Goal: Navigation & Orientation: Find specific page/section

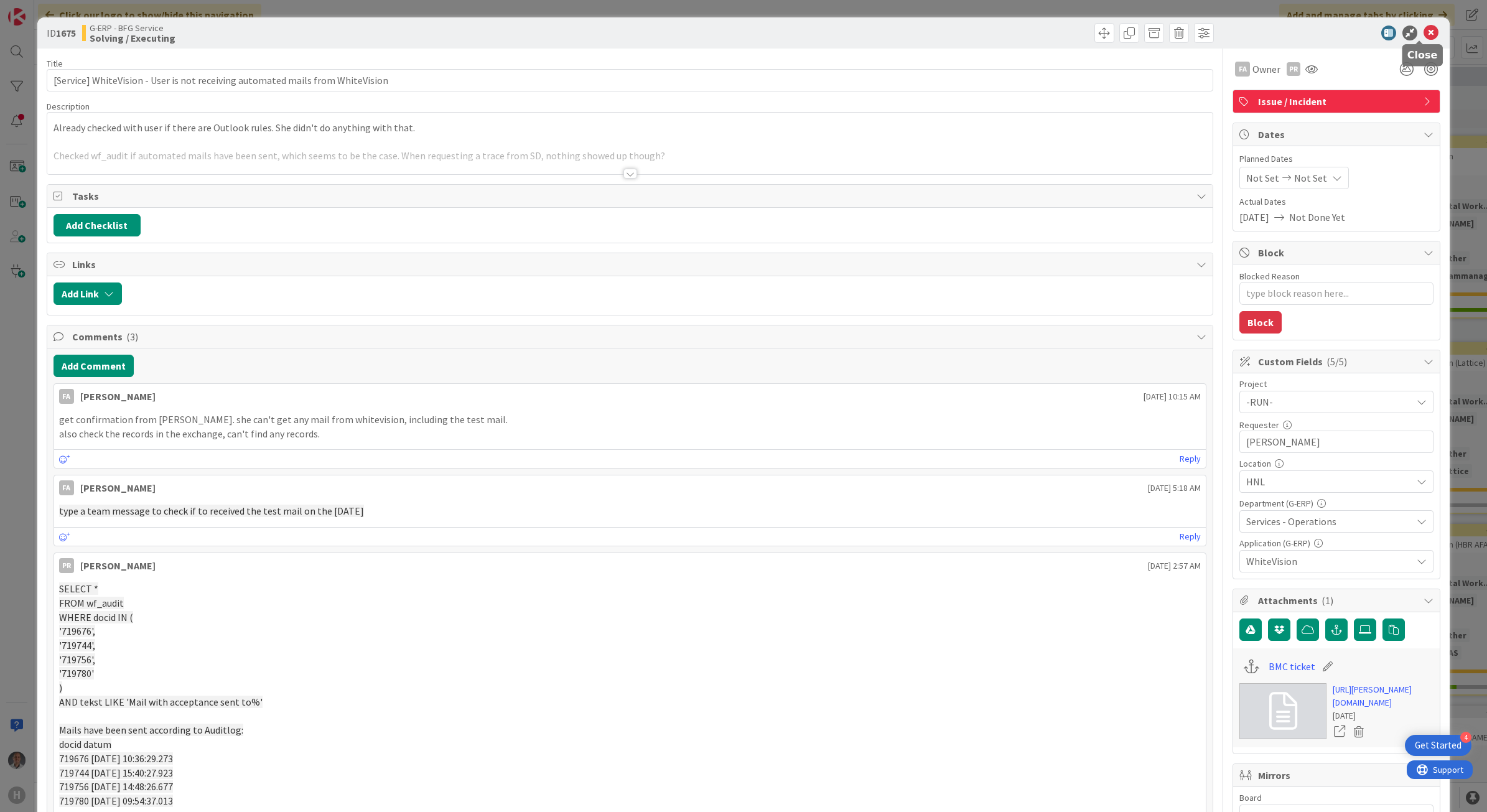
click at [1424, 33] on icon at bounding box center [1431, 33] width 15 height 15
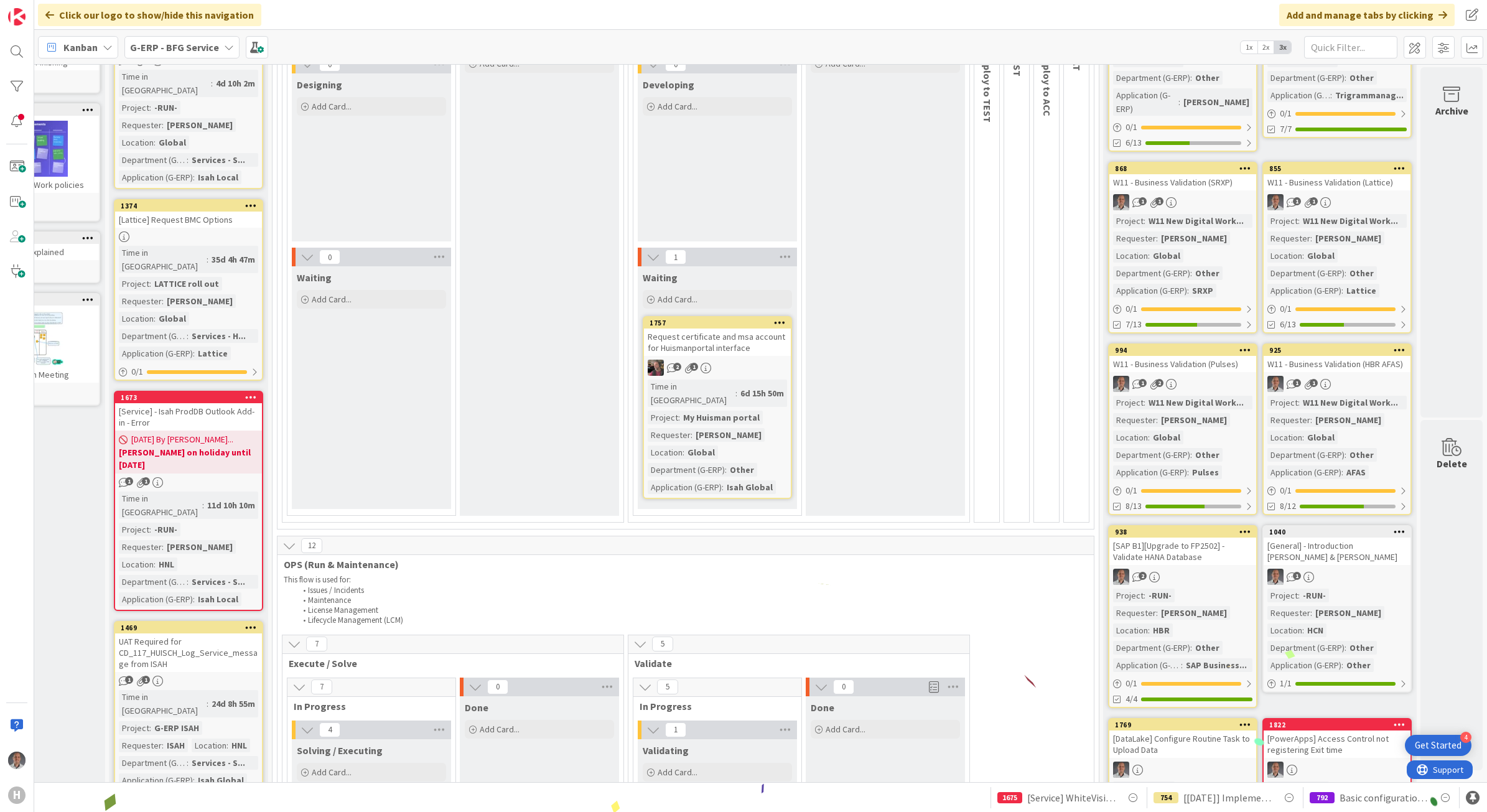
scroll to position [0, 86]
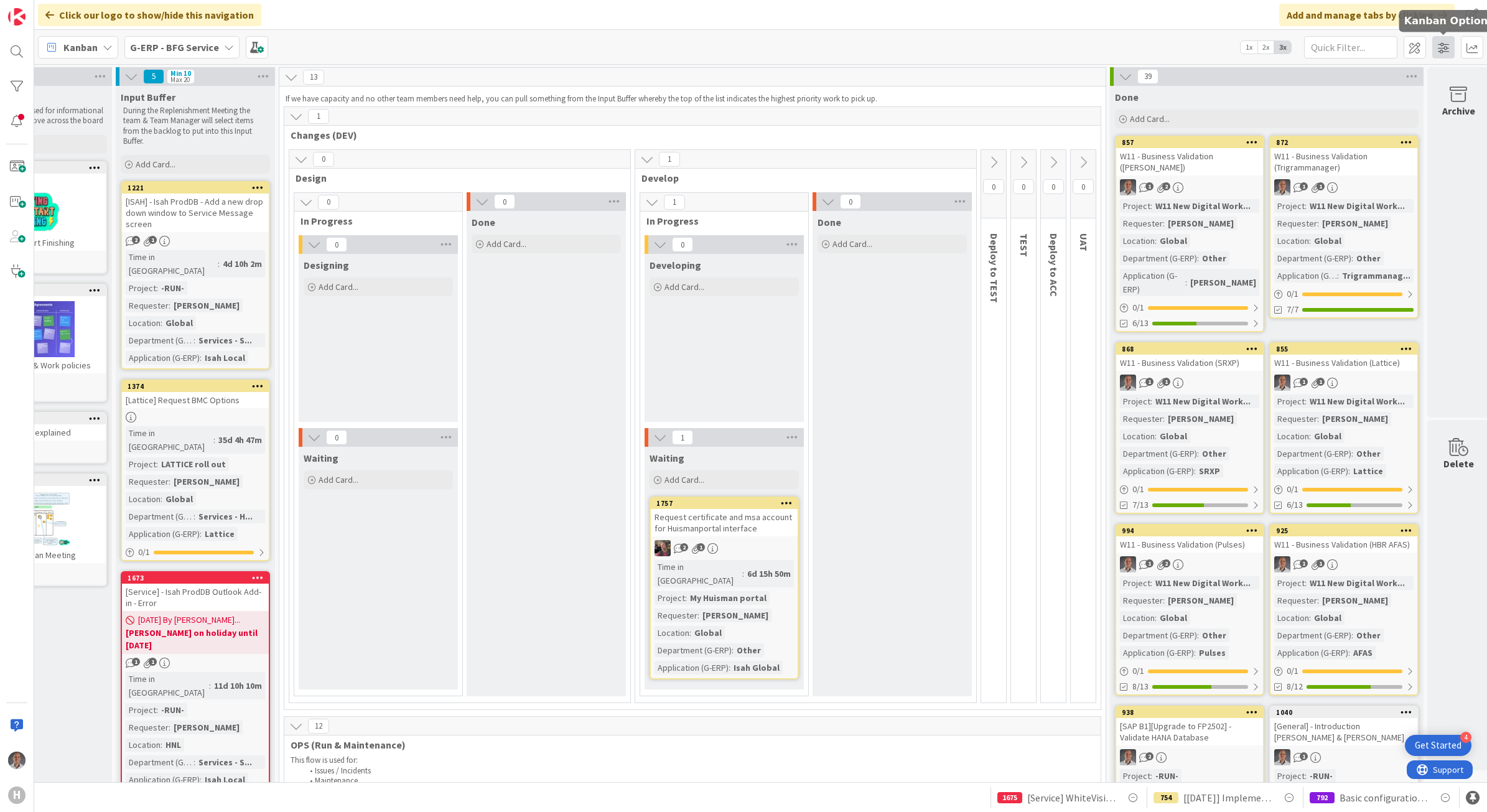
click at [1441, 50] on span at bounding box center [1443, 47] width 22 height 22
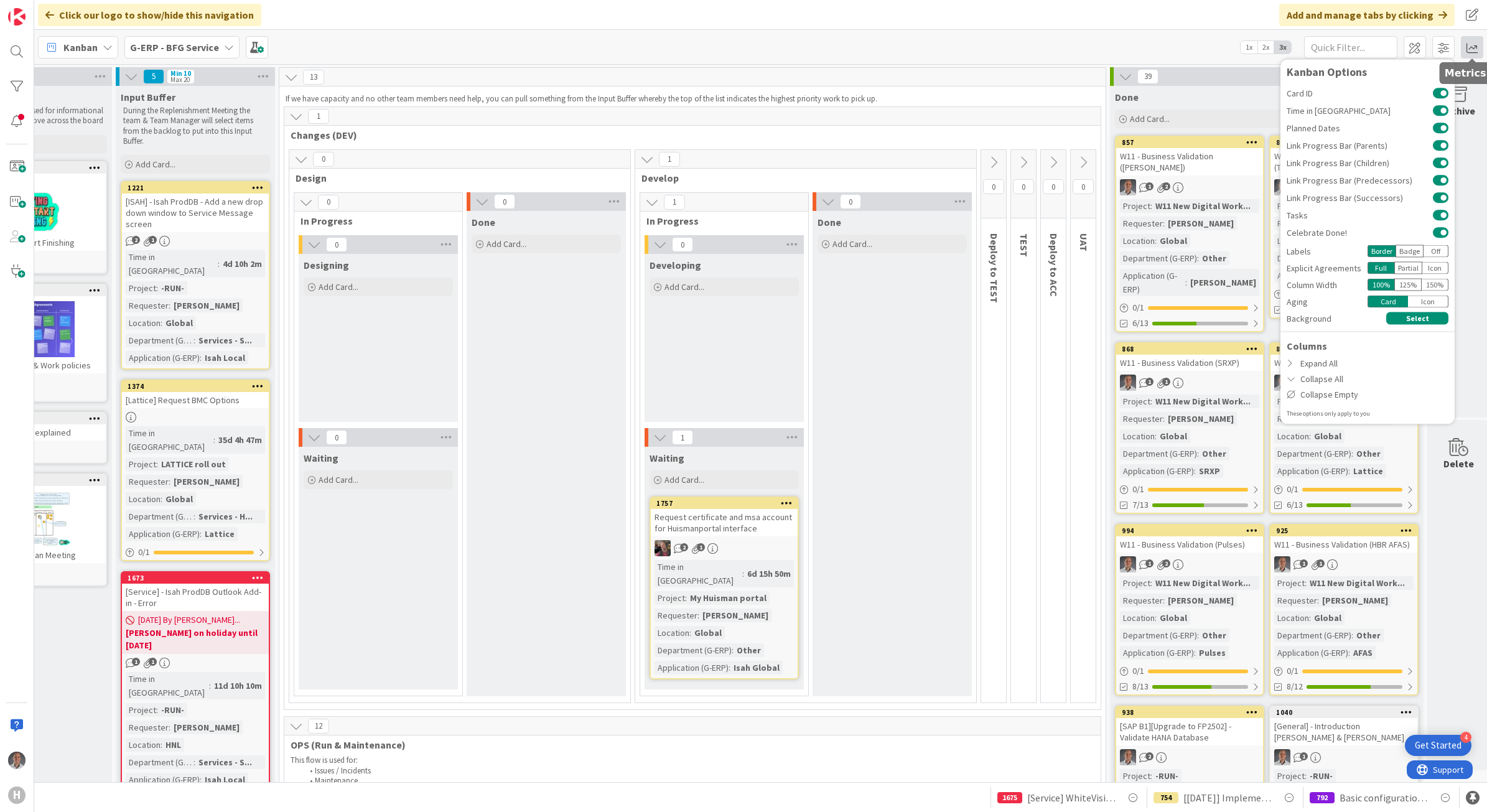
click at [1476, 47] on span at bounding box center [1472, 47] width 22 height 22
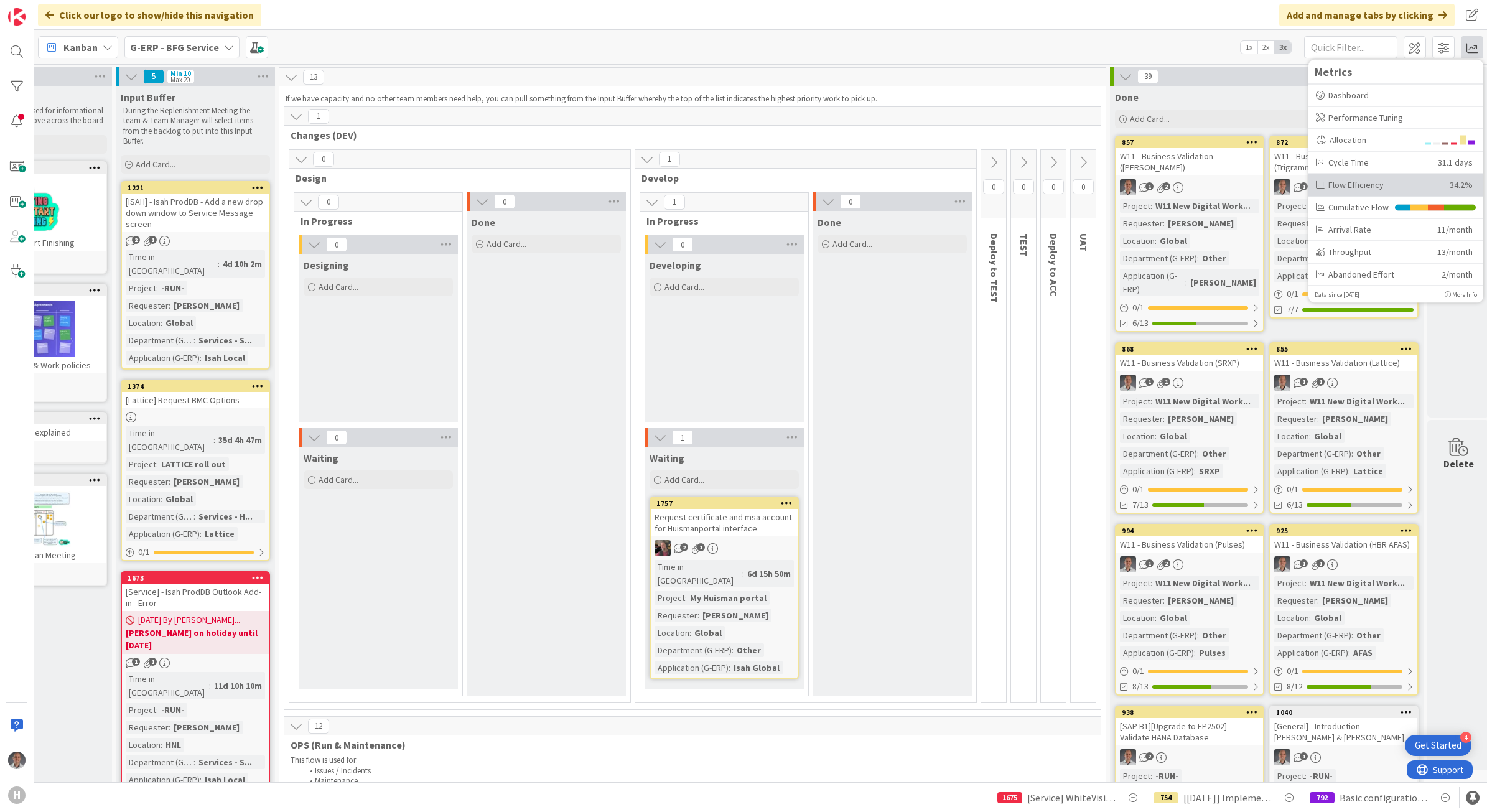
click at [1350, 184] on div "Flow Efficiency" at bounding box center [1378, 185] width 124 height 13
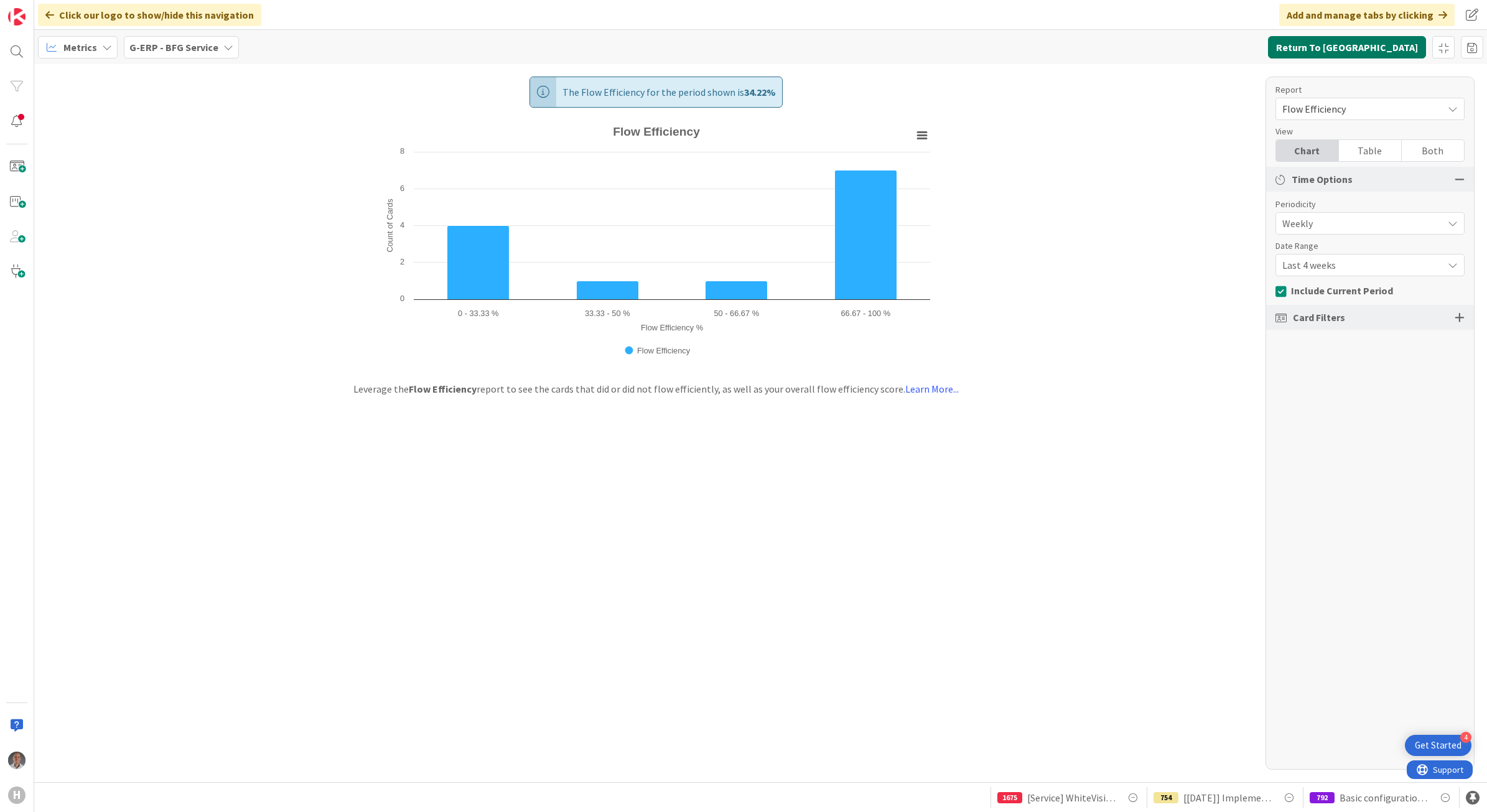
click at [1411, 52] on button "Return To [GEOGRAPHIC_DATA]" at bounding box center [1347, 47] width 158 height 22
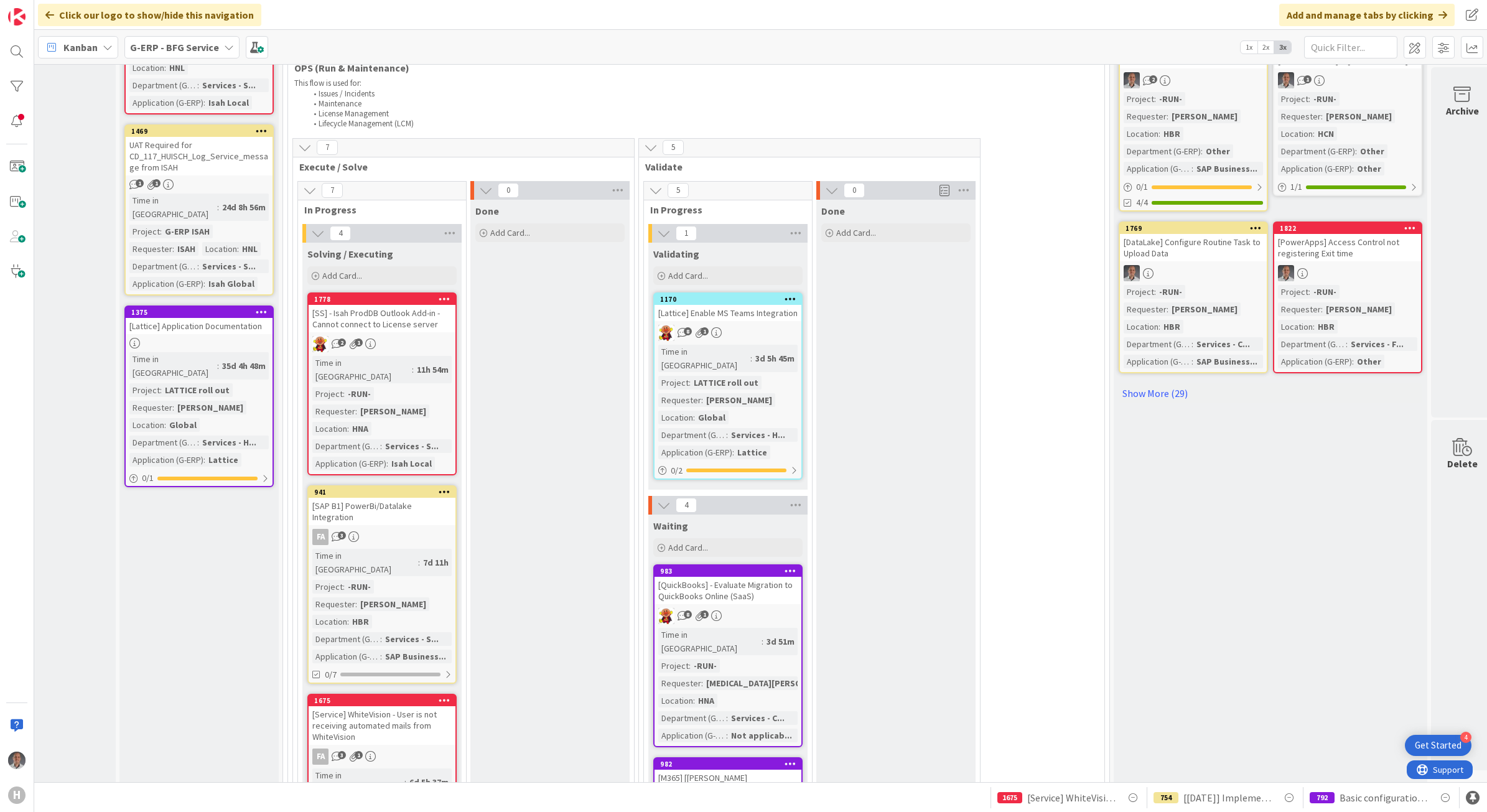
scroll to position [672, 82]
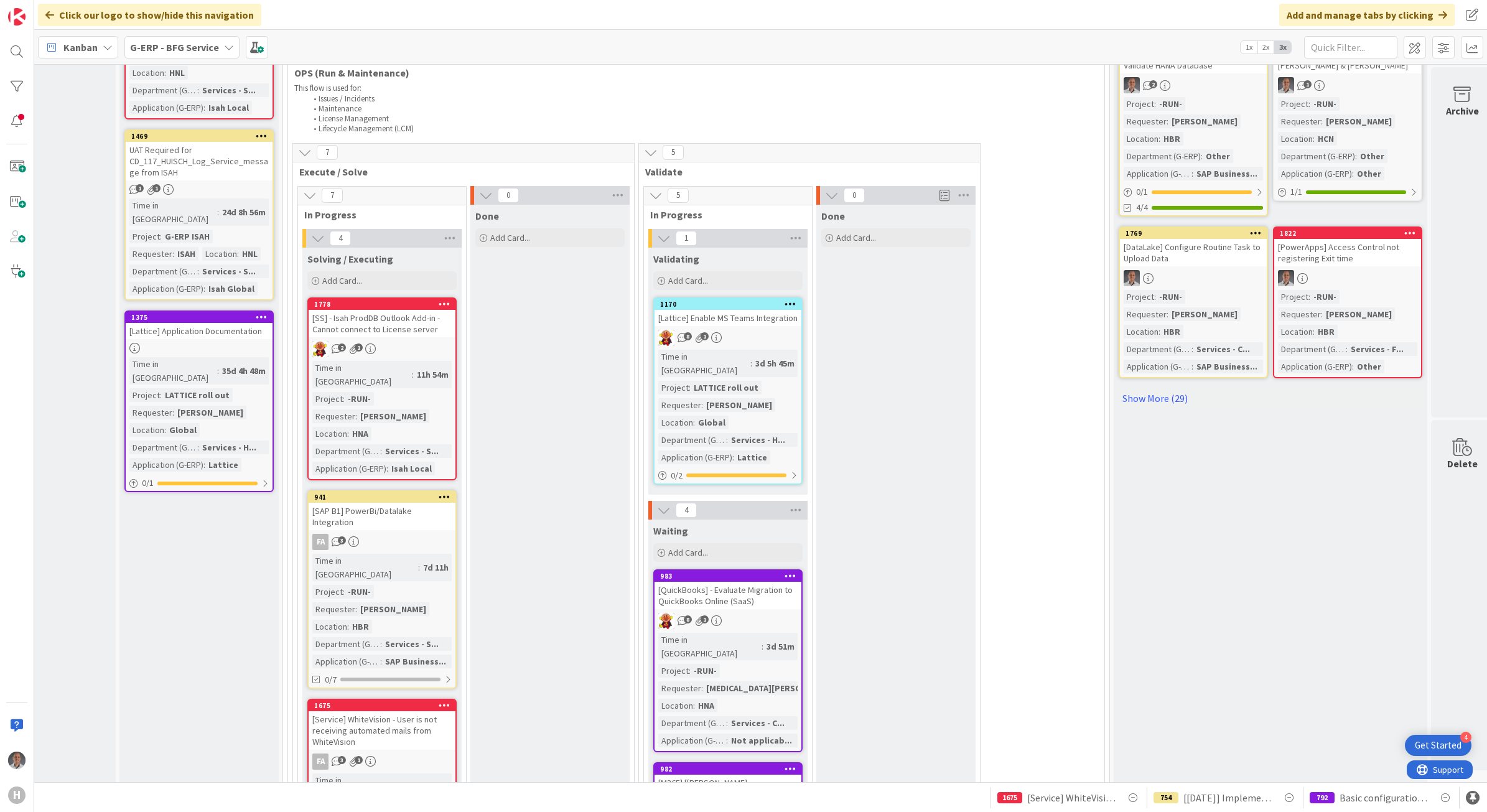
click at [742, 310] on div "[Lattice] Enable MS Teams Integration" at bounding box center [728, 318] width 147 height 16
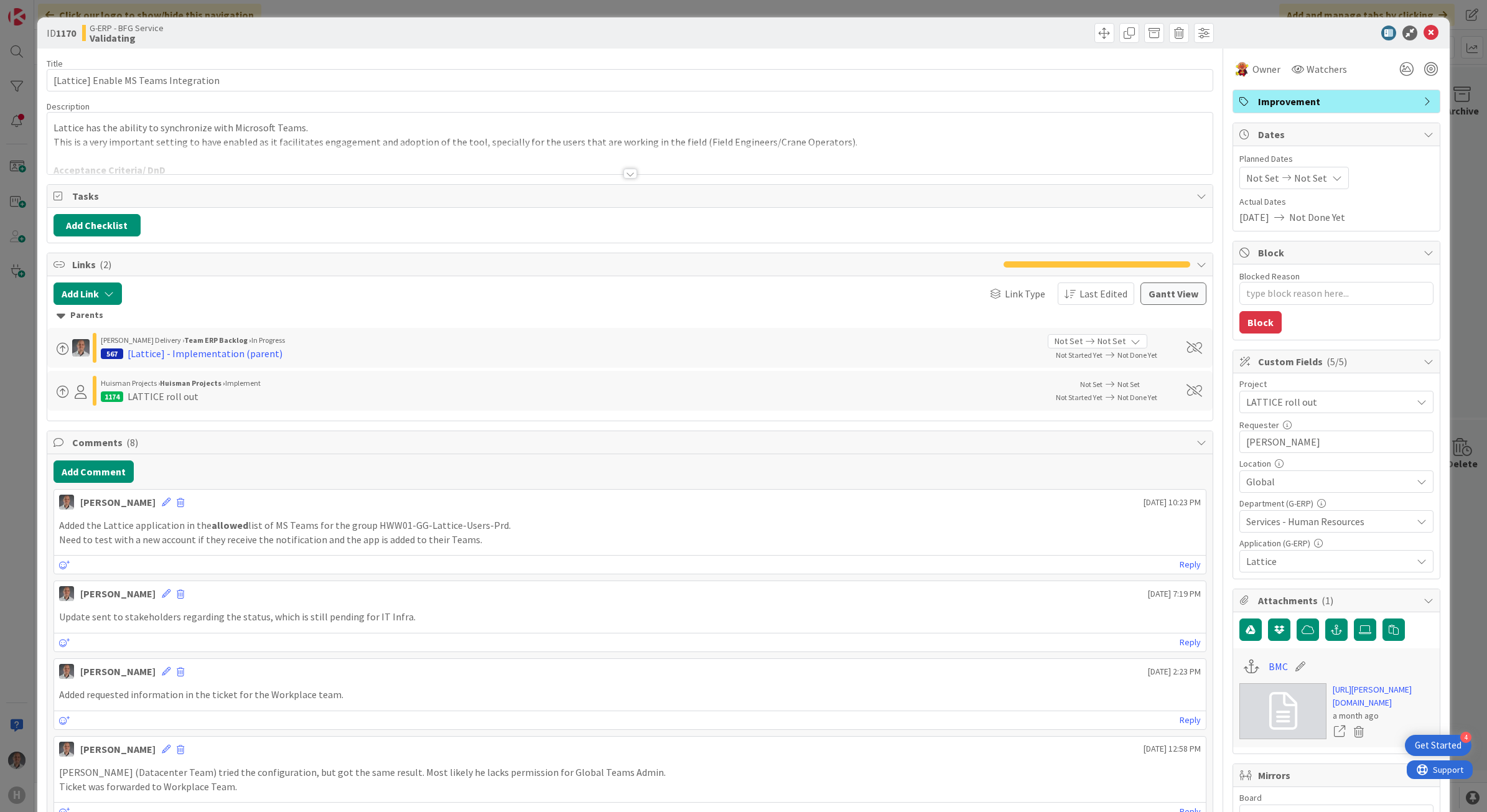
click at [626, 177] on div at bounding box center [630, 173] width 14 height 10
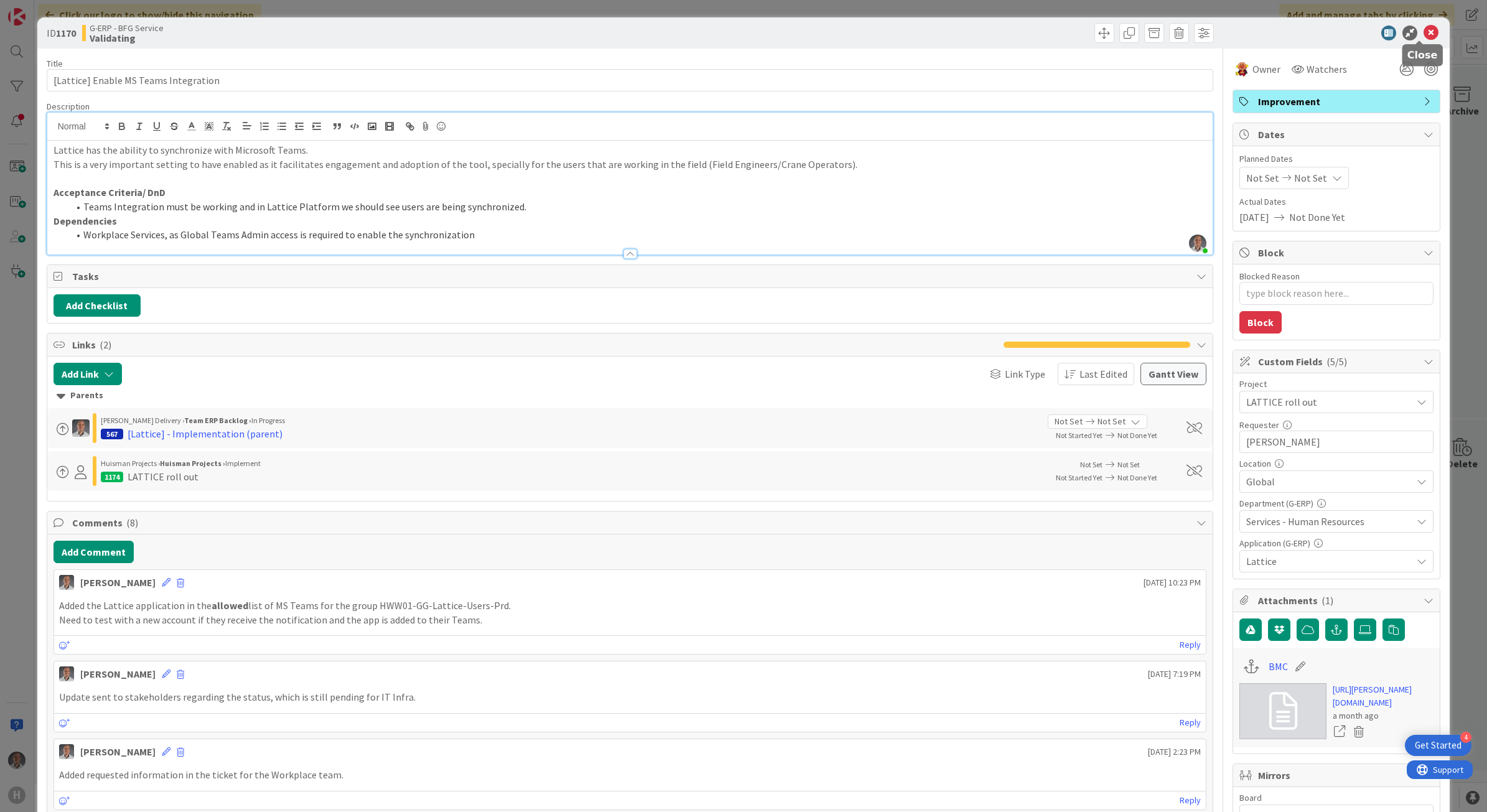
click at [1425, 26] on icon at bounding box center [1431, 33] width 15 height 15
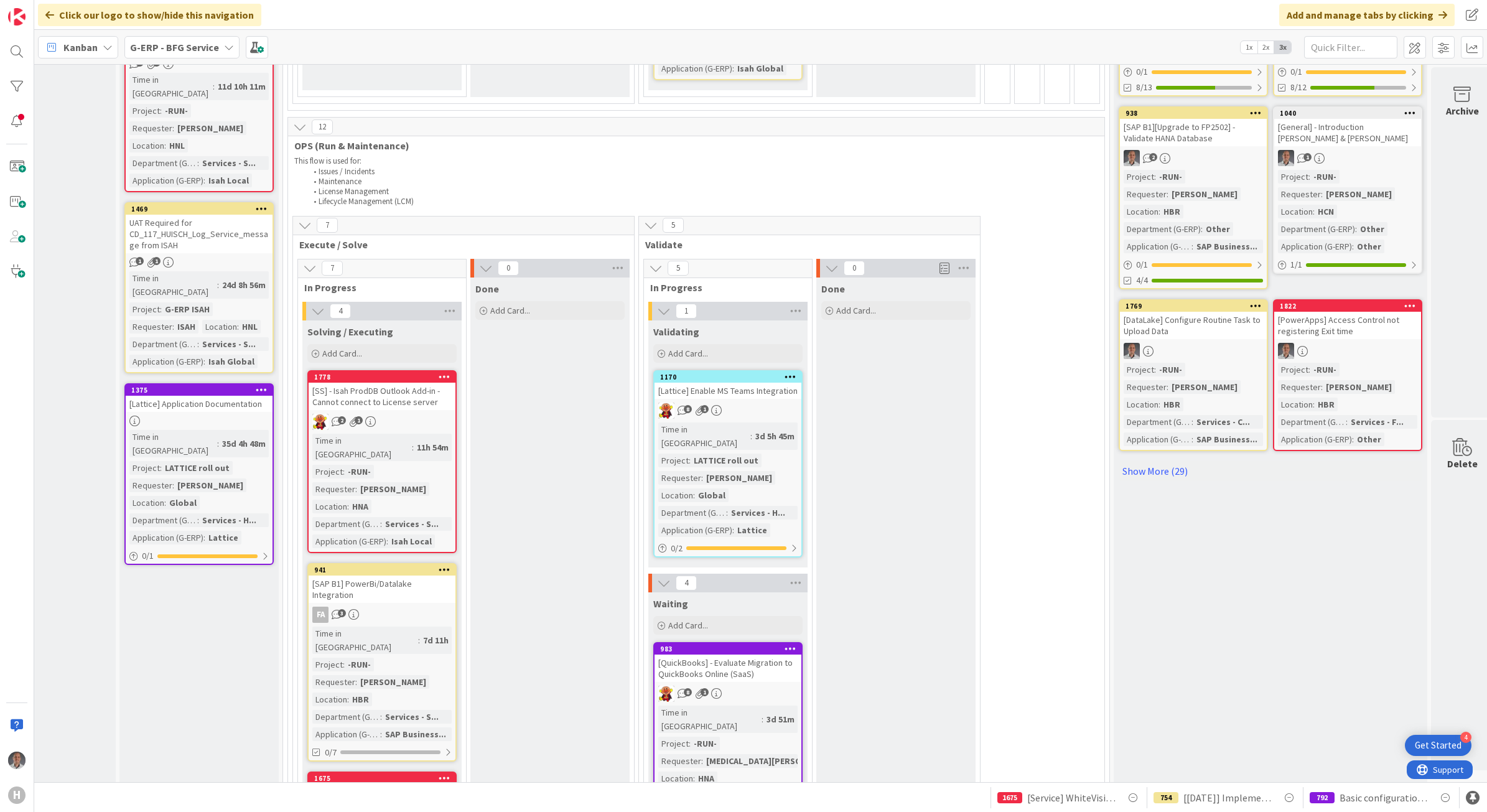
scroll to position [585, 82]
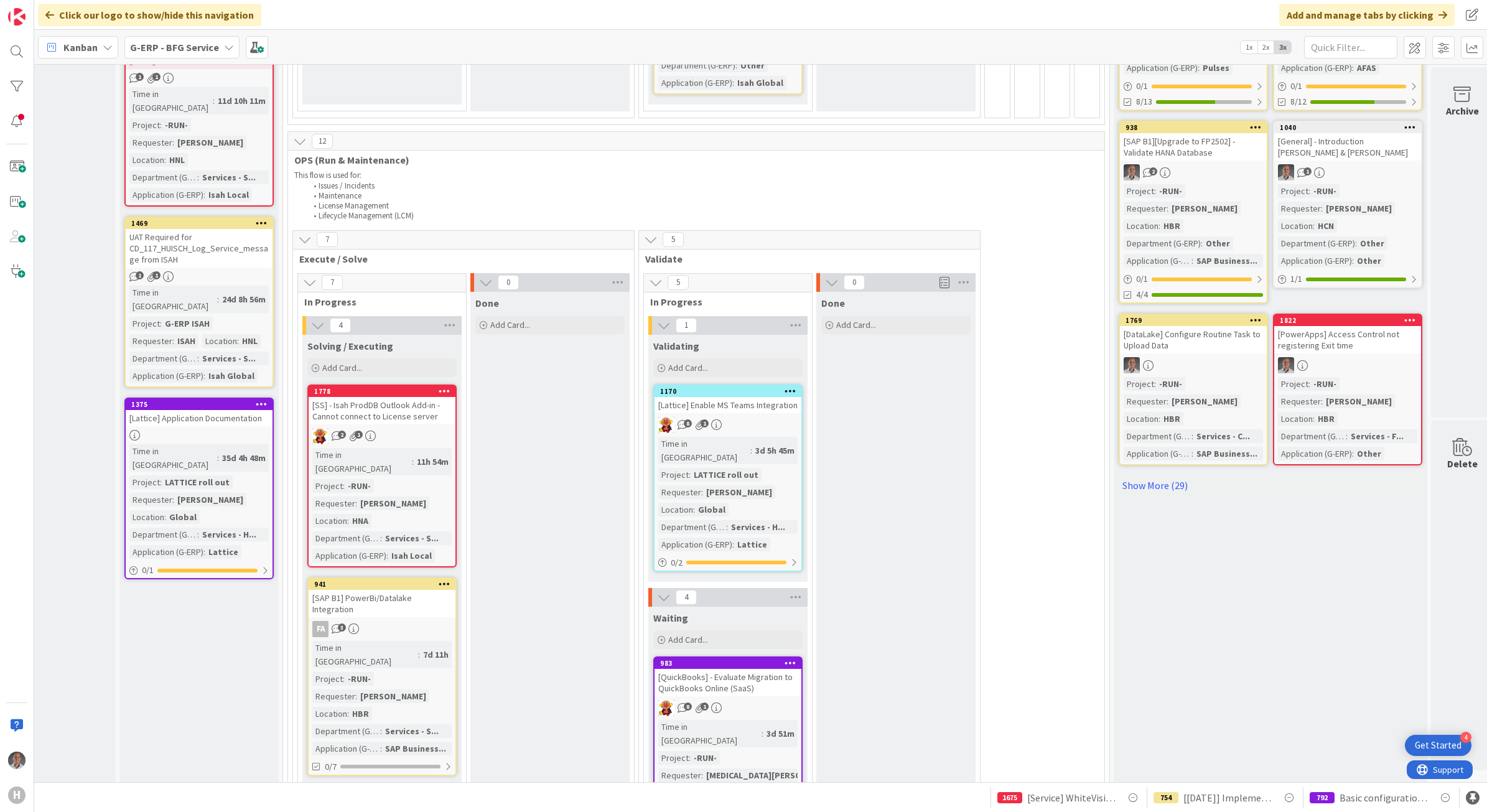
click at [392, 589] on div "[SAP B1] PowerBi/Datalake Integration" at bounding box center [382, 603] width 147 height 27
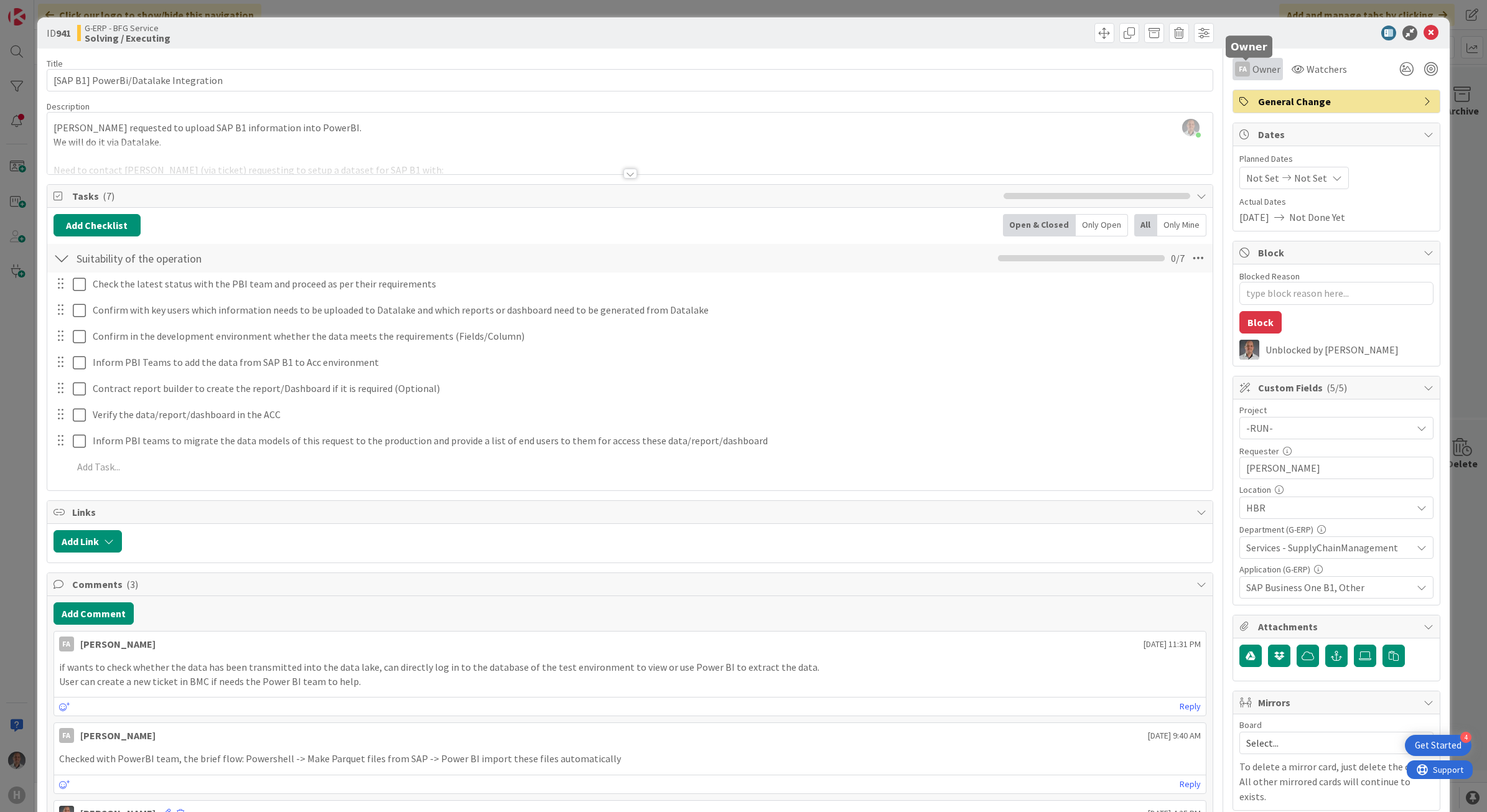
click at [1258, 66] on span "Owner" at bounding box center [1266, 68] width 28 height 15
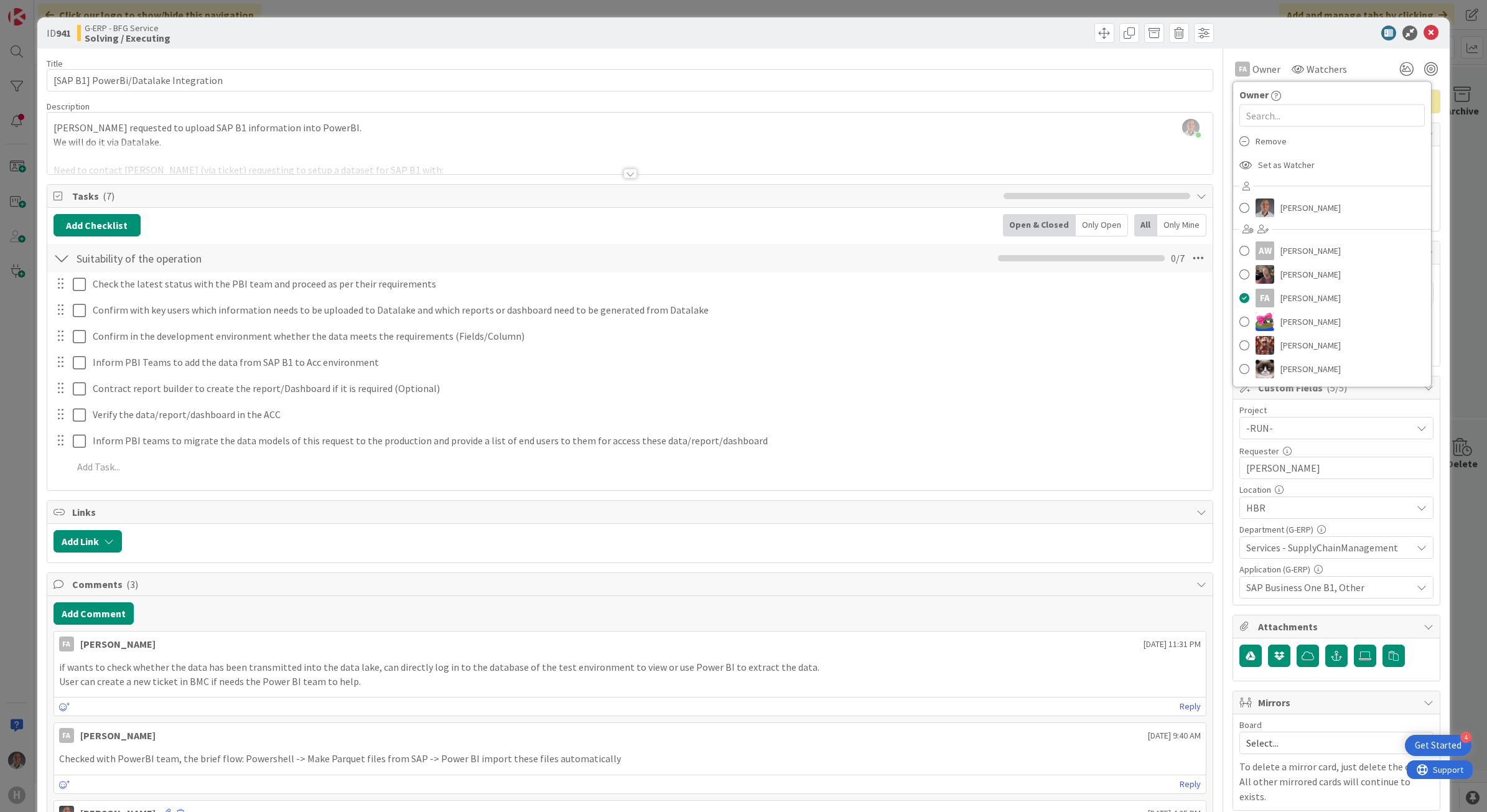
click at [1268, 41] on div "ID 941 G-ERP - BFG Service Solving / Executing" at bounding box center [744, 33] width 1413 height 31
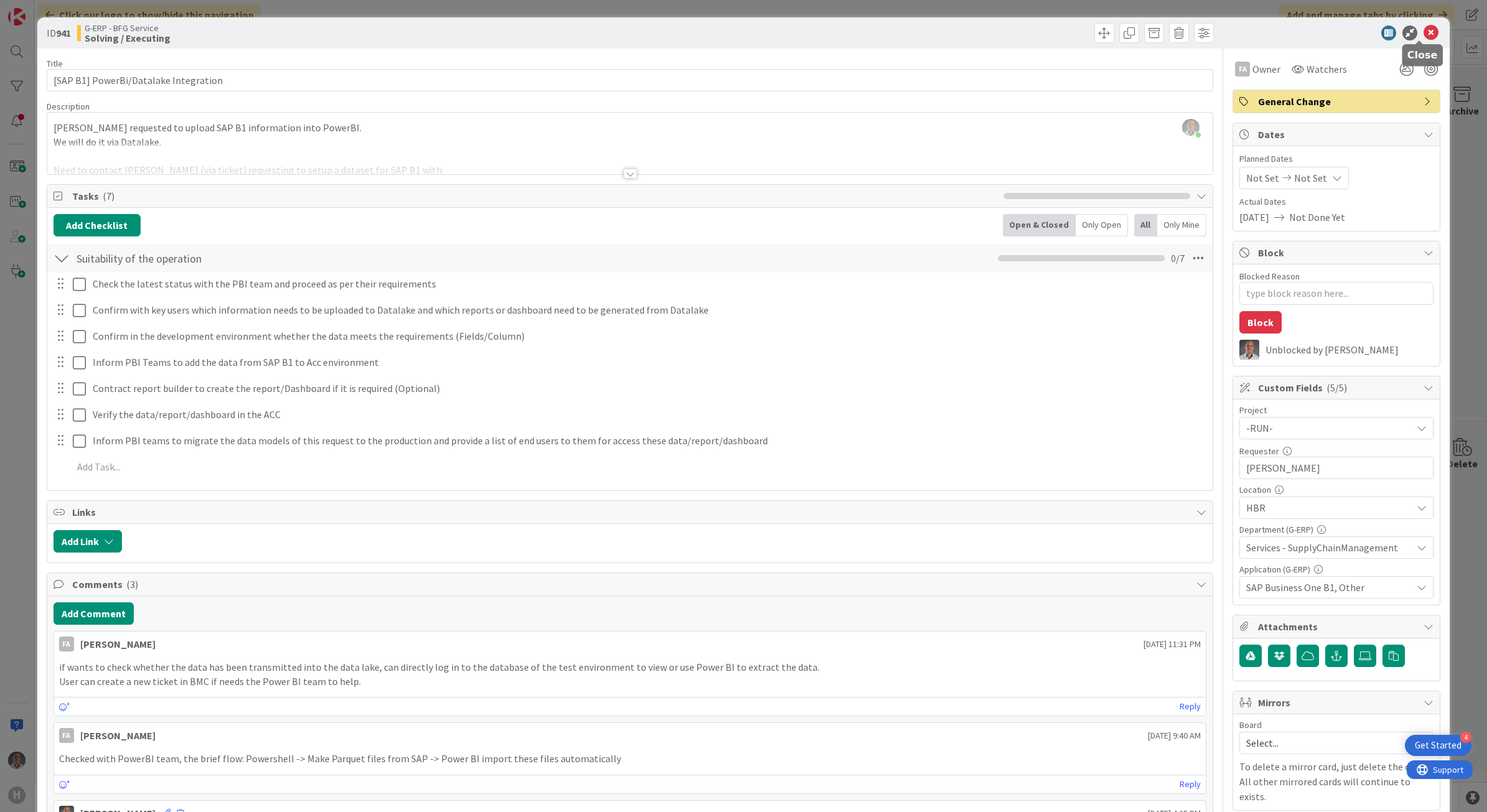
click at [1427, 29] on icon at bounding box center [1431, 33] width 15 height 15
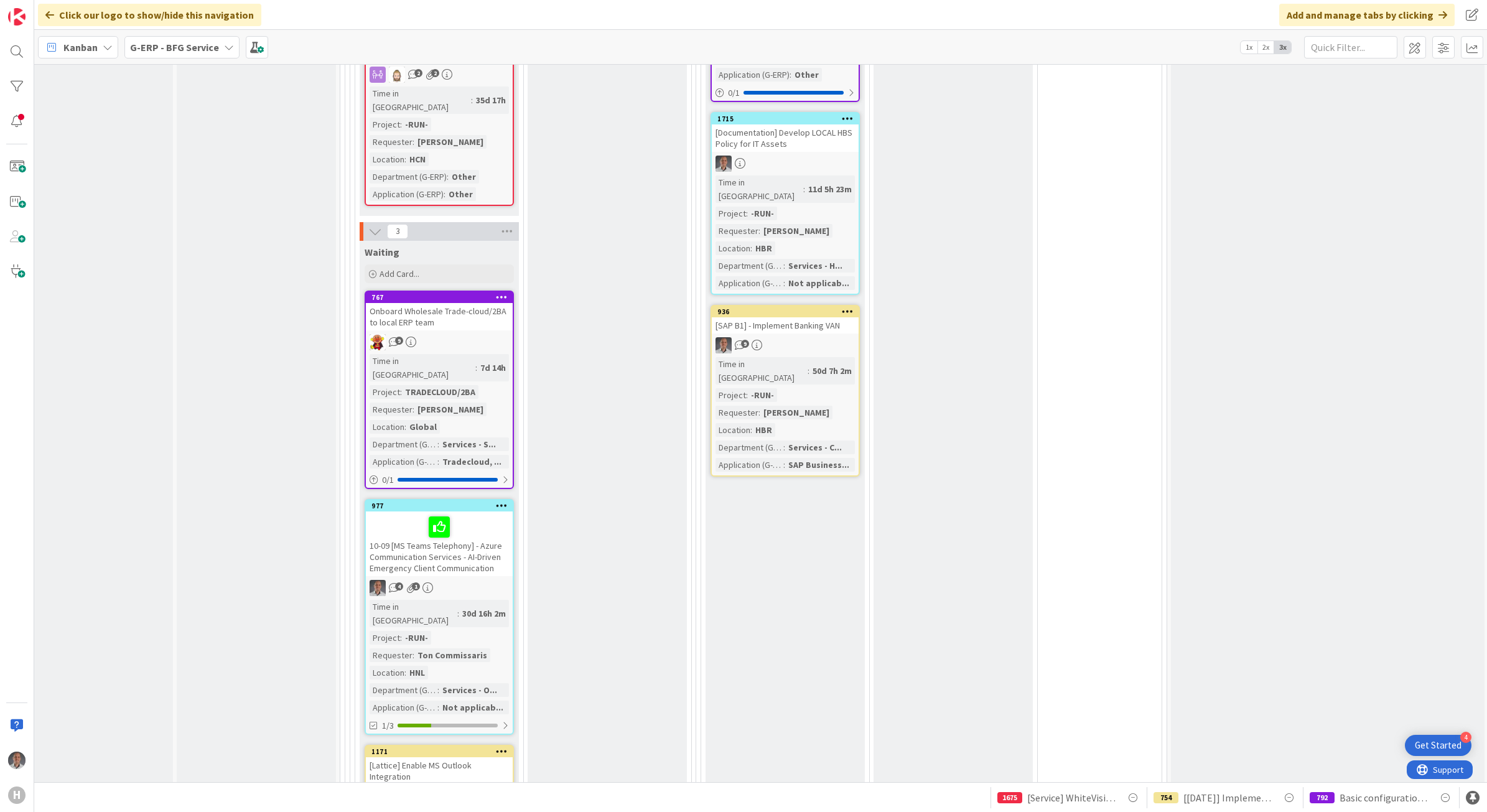
scroll to position [1597, 25]
click at [450, 301] on div "Onboard Wholesale Trade-cloud/2BA to local ERP team" at bounding box center [439, 314] width 147 height 27
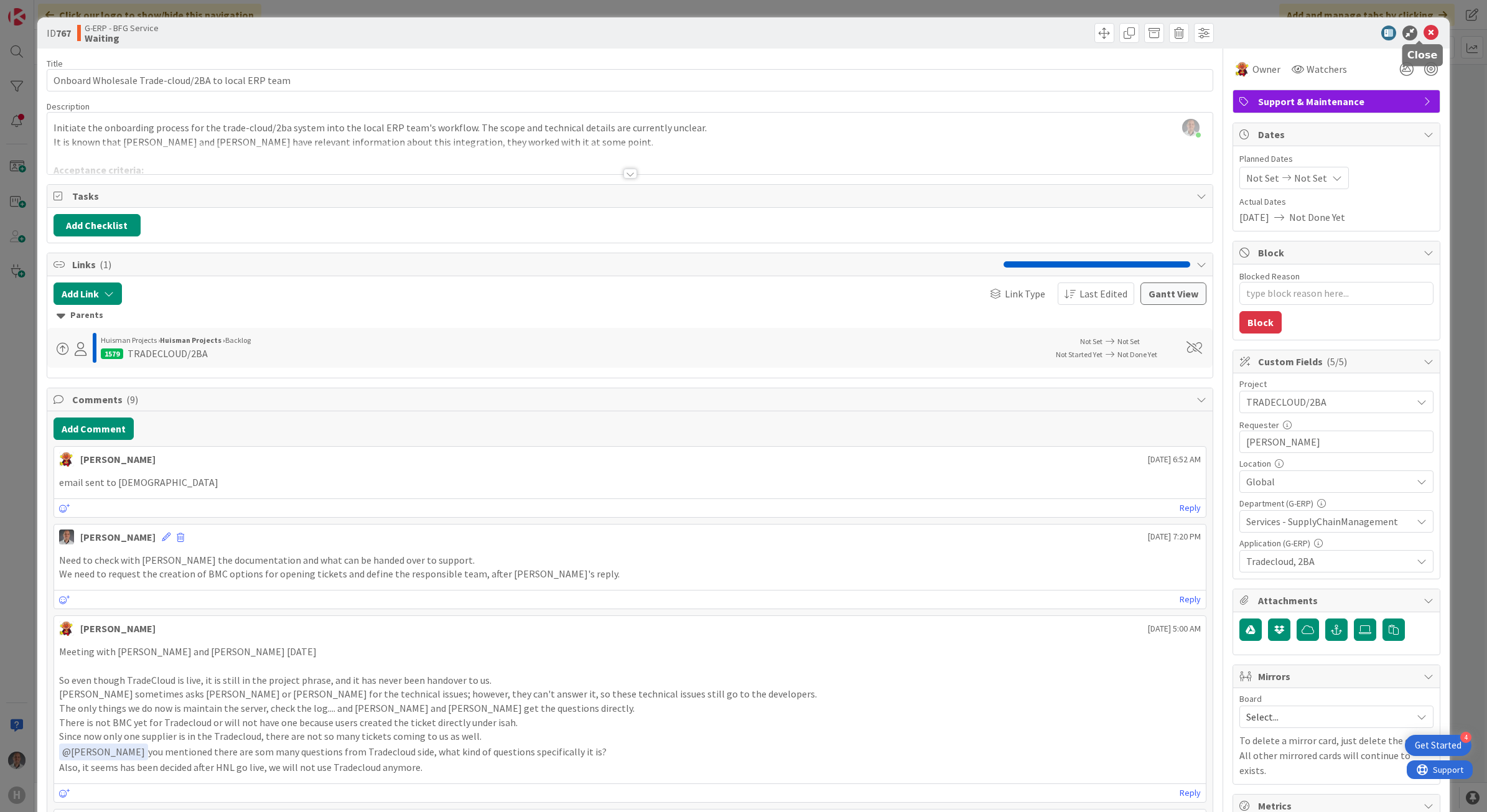
click at [1424, 32] on icon at bounding box center [1431, 33] width 15 height 15
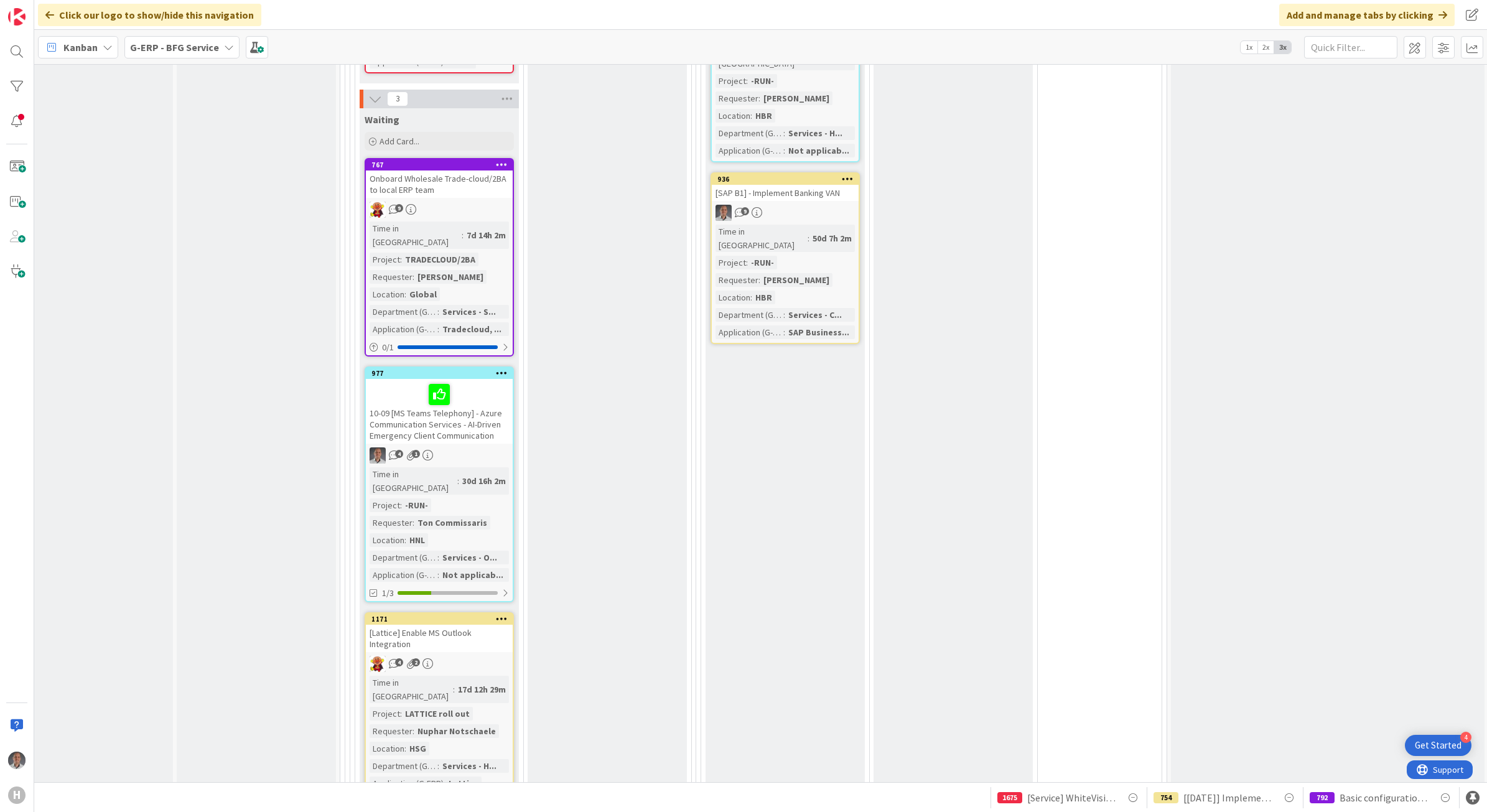
click at [477, 624] on div "[Lattice] Enable MS Outlook Integration" at bounding box center [439, 638] width 147 height 27
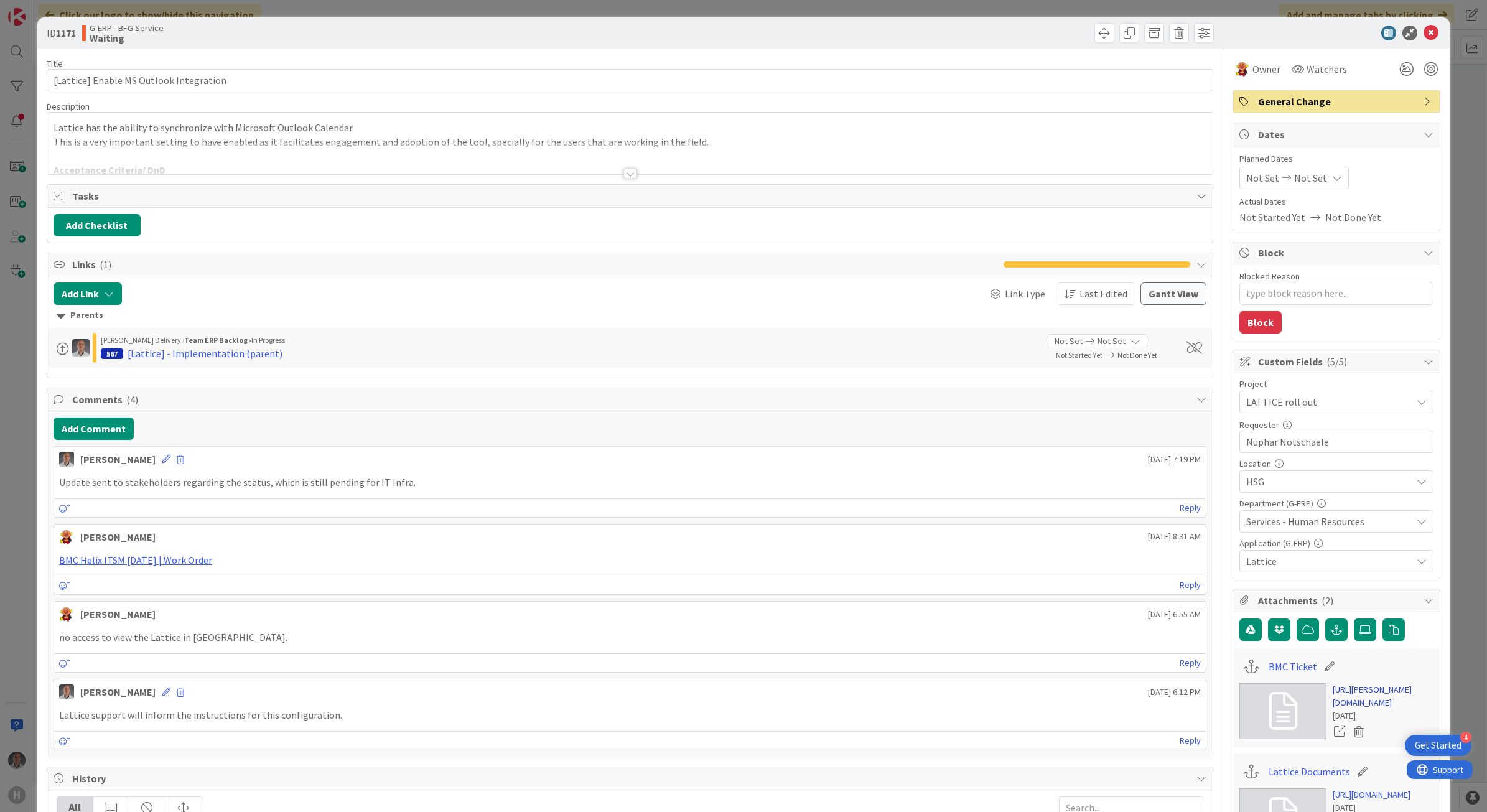
click at [1348, 709] on link "[URL][PERSON_NAME][DOMAIN_NAME]" at bounding box center [1383, 696] width 101 height 26
click at [1424, 34] on icon at bounding box center [1431, 33] width 15 height 15
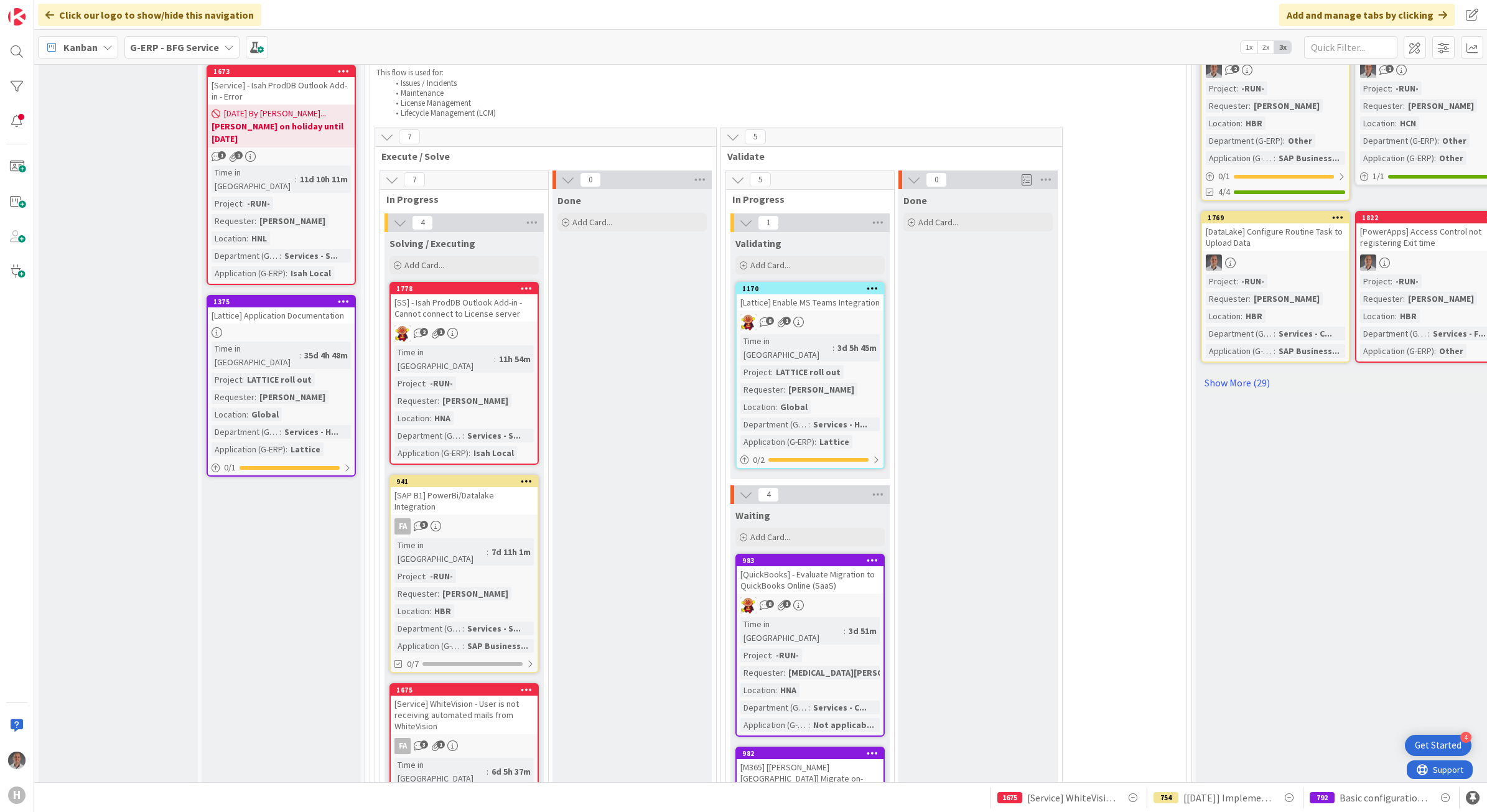
scroll to position [688, 0]
click at [811, 452] on div "0 / 2" at bounding box center [810, 460] width 147 height 16
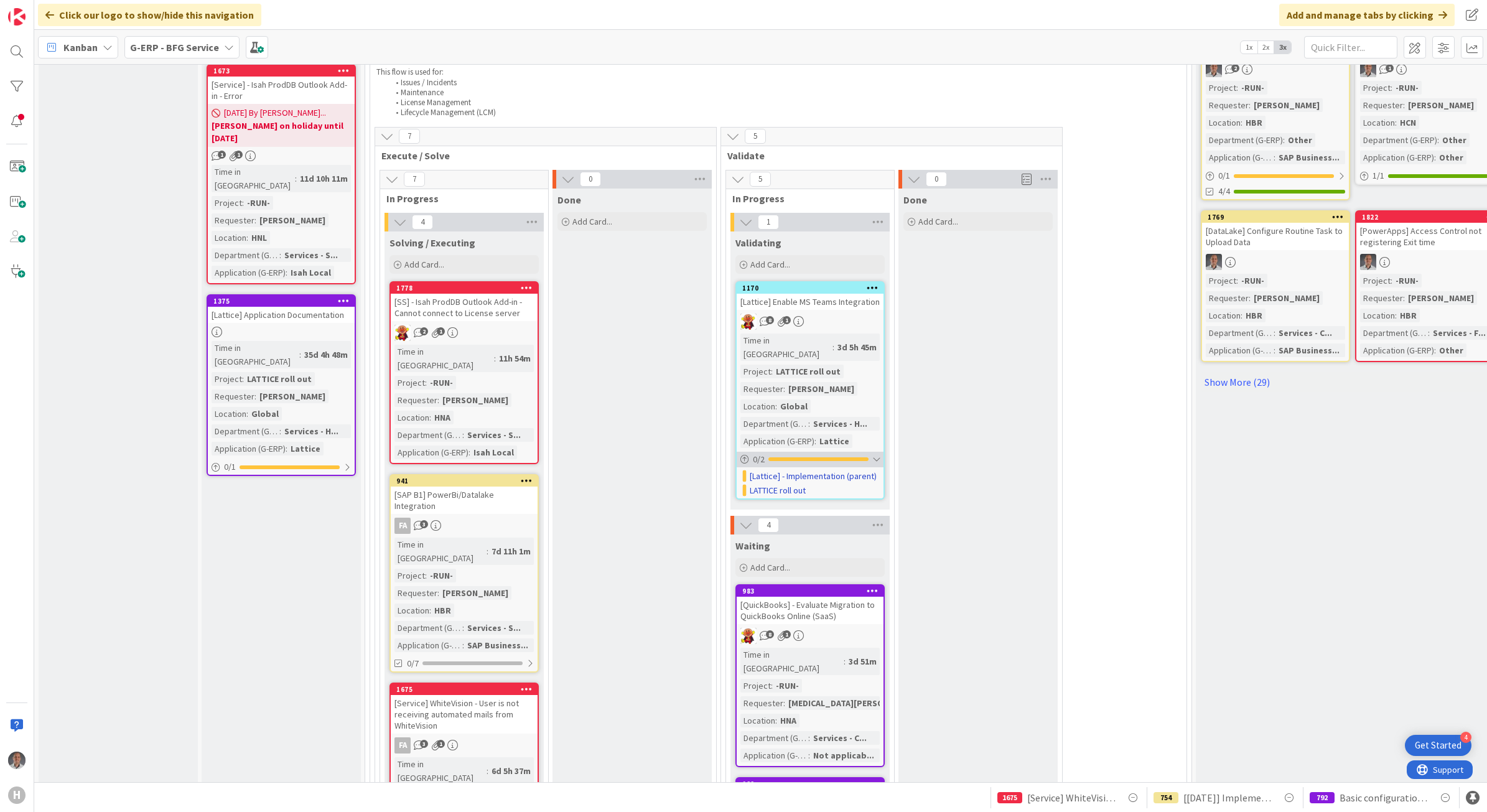
click at [811, 452] on div "0 / 2" at bounding box center [810, 460] width 147 height 16
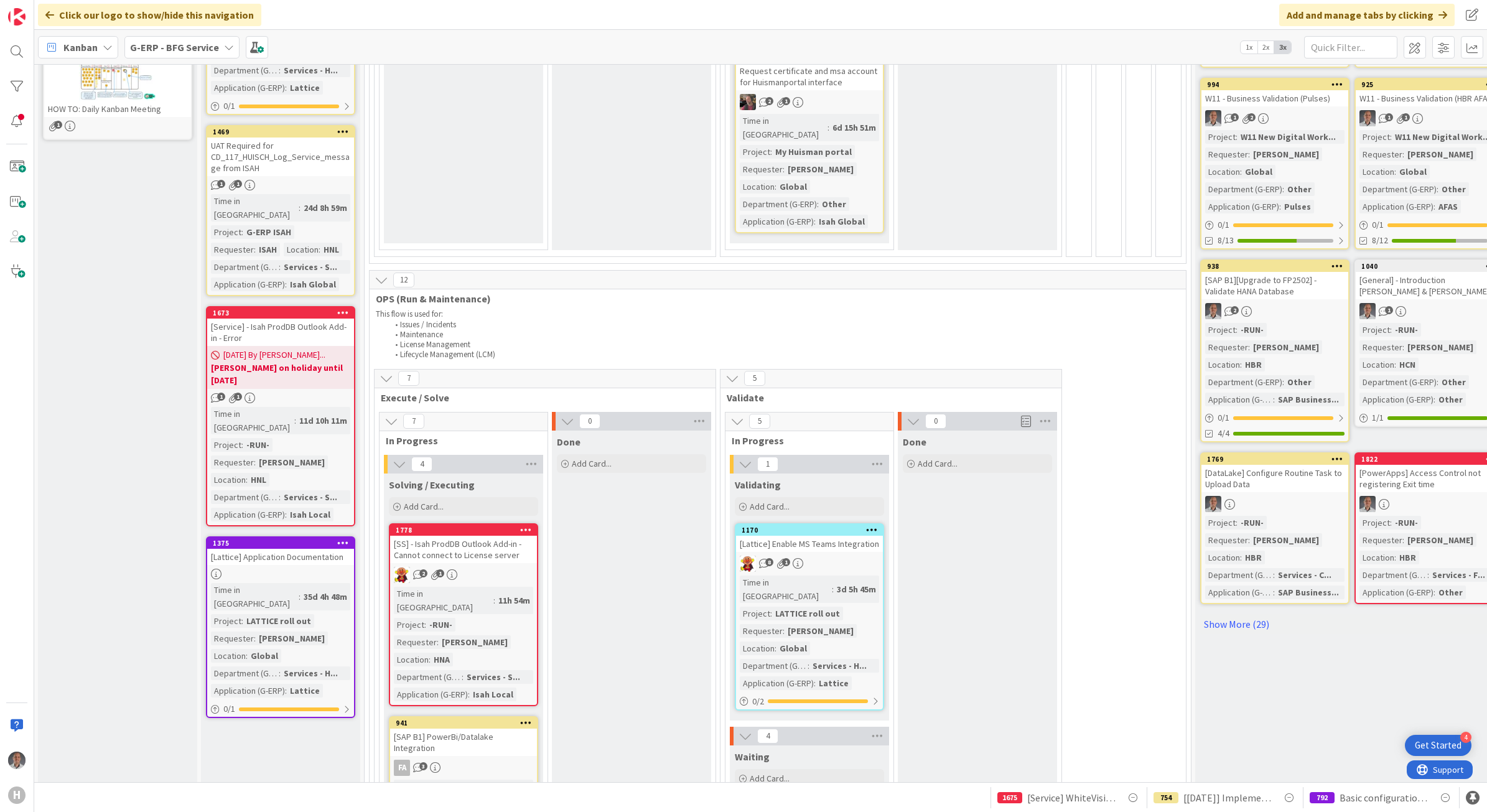
scroll to position [446, 106]
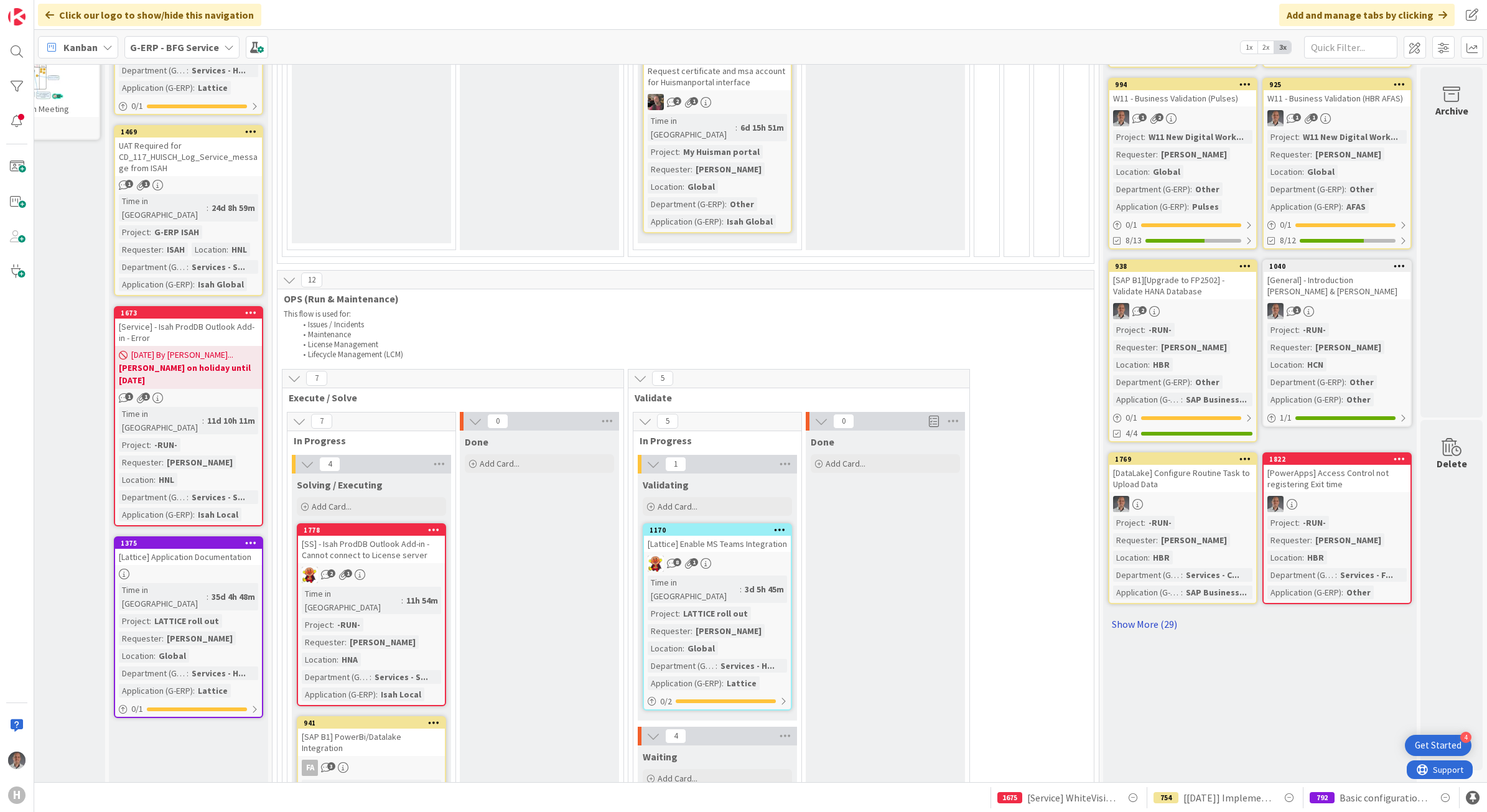
click at [1118, 614] on link "Show More (29)" at bounding box center [1260, 624] width 304 height 20
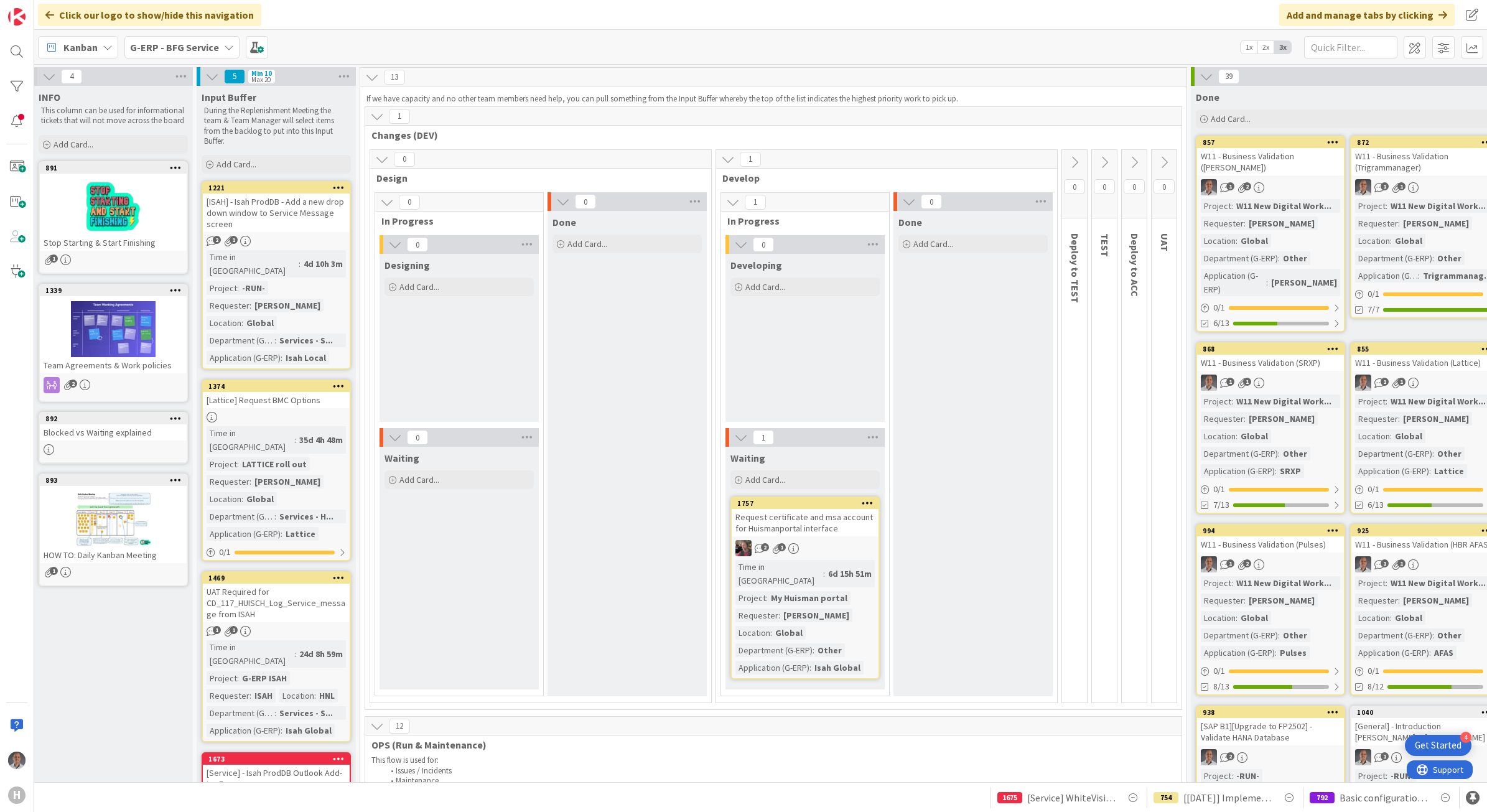
scroll to position [0, 0]
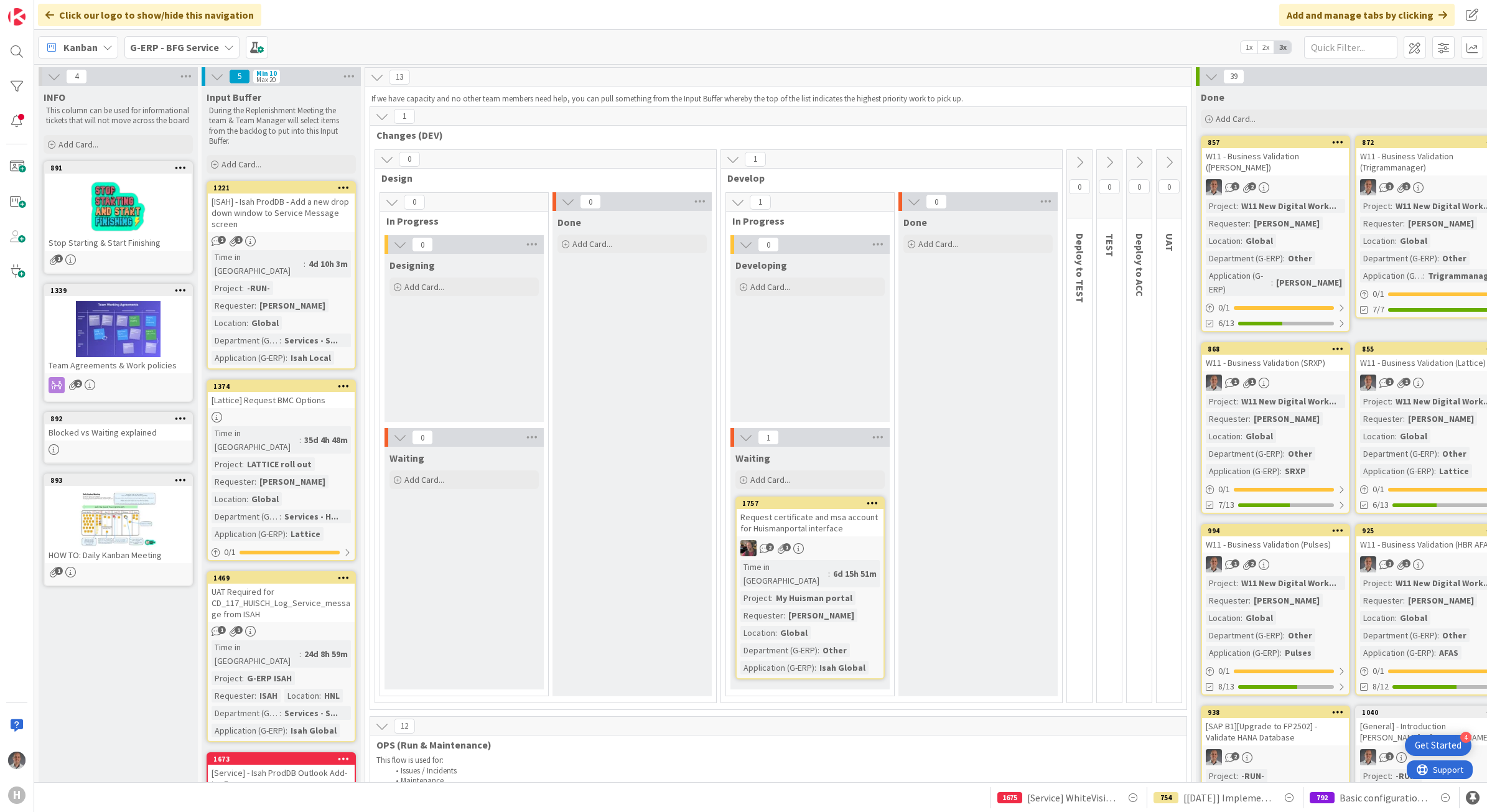
click at [174, 47] on b "G-ERP - BFG Service" at bounding box center [174, 48] width 89 height 13
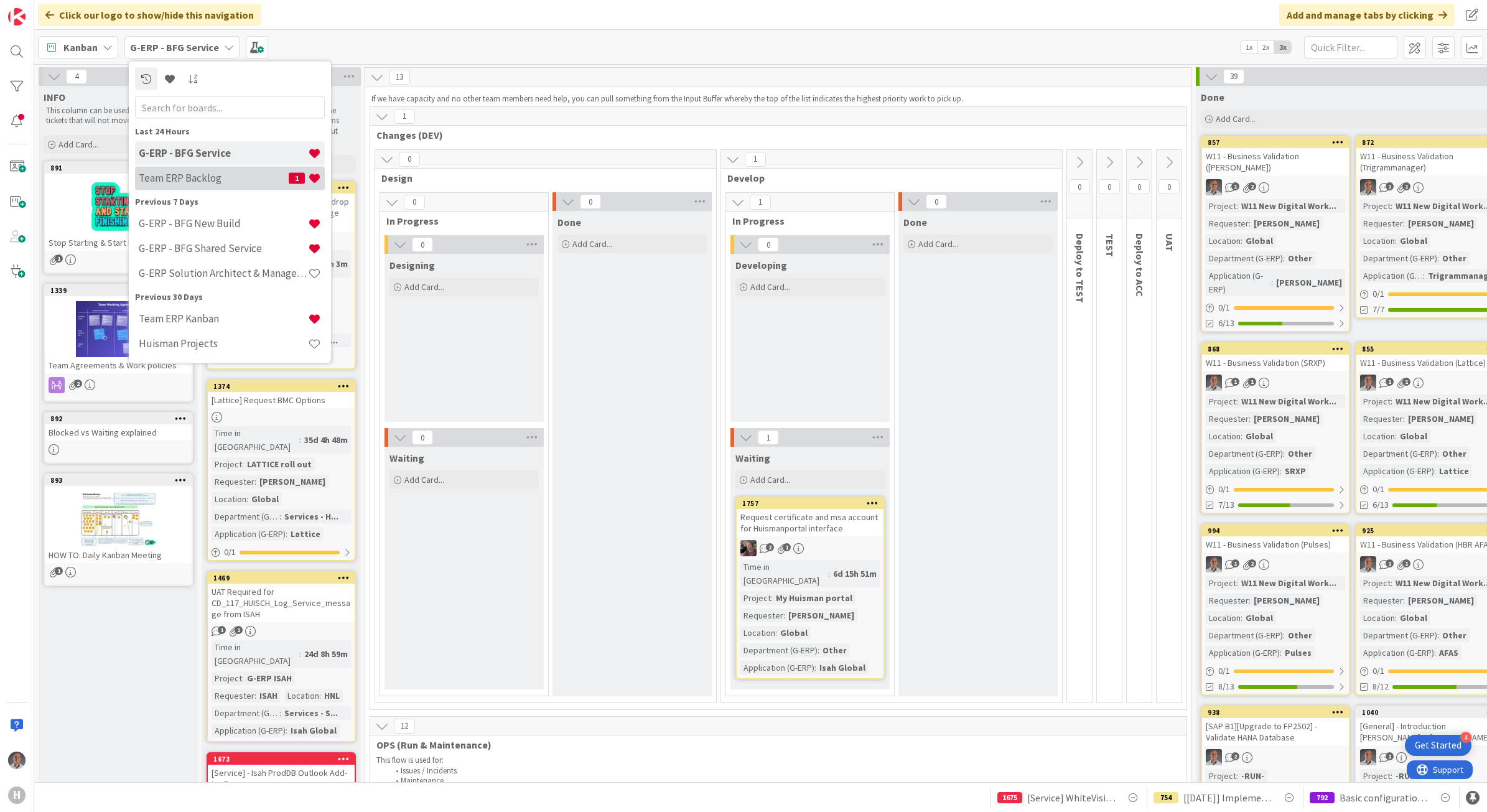
click at [193, 168] on div "Team ERP Backlog 1" at bounding box center [230, 178] width 190 height 24
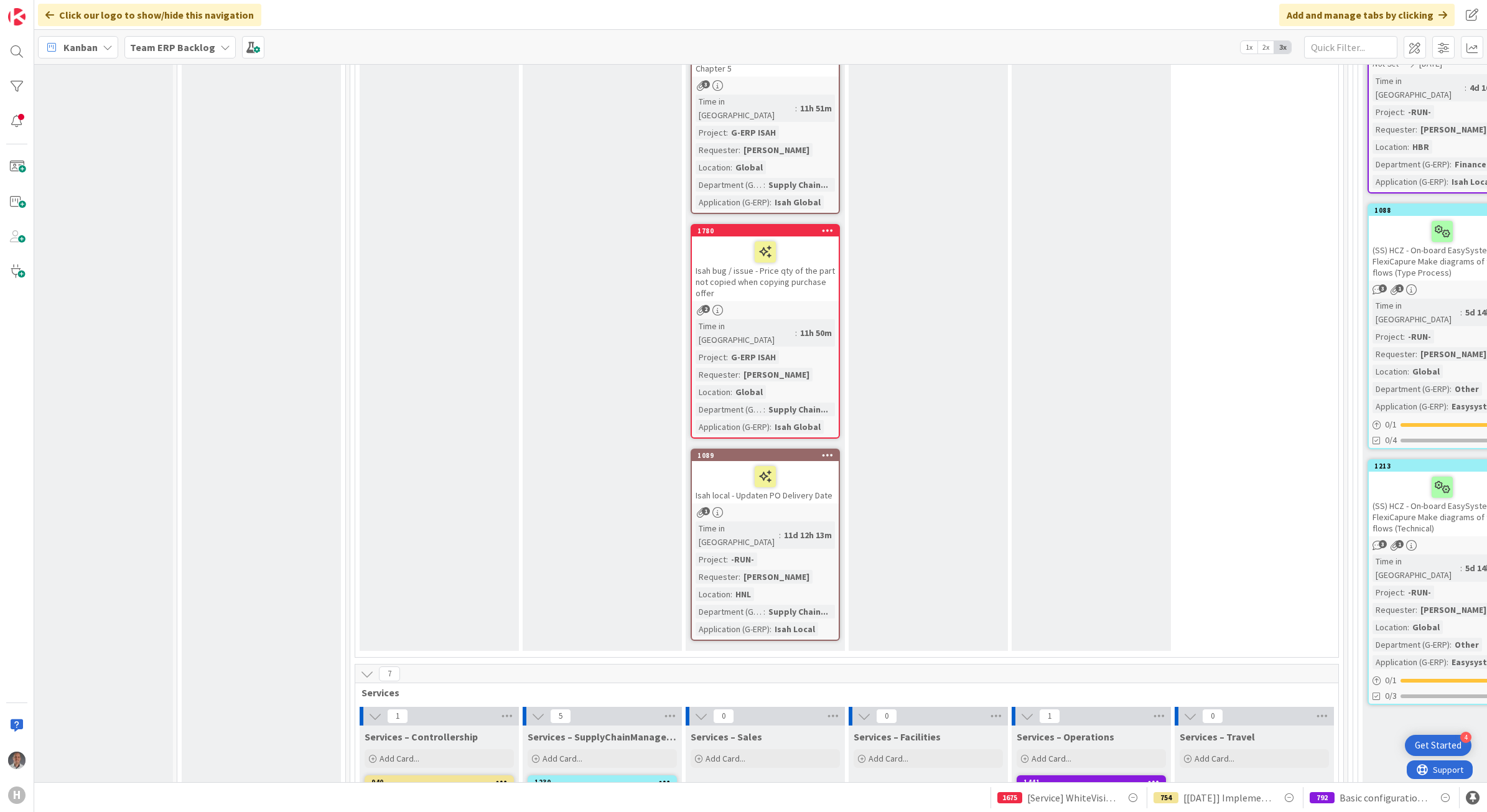
scroll to position [5403, 24]
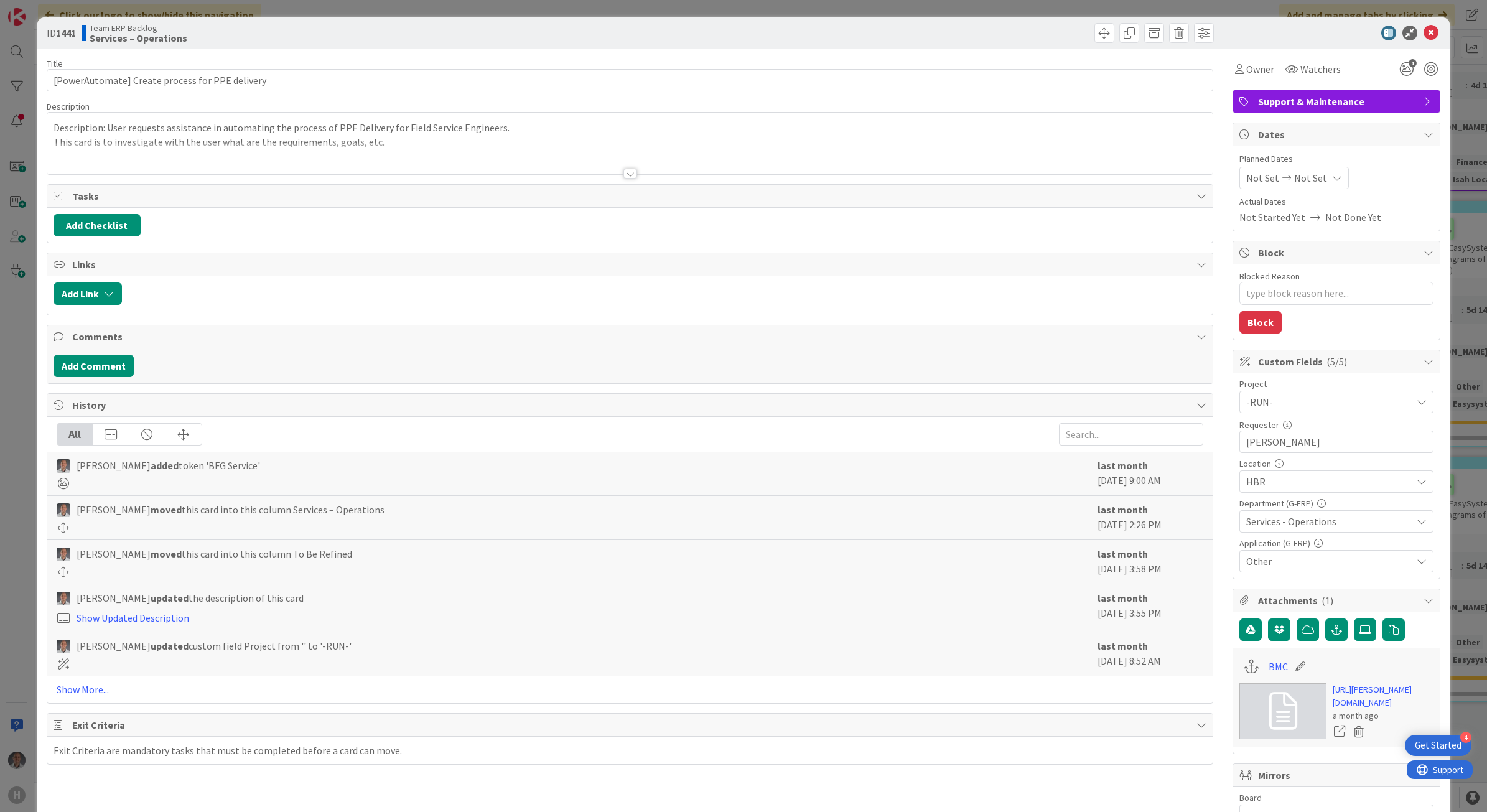
click at [1261, 564] on span "Other" at bounding box center [1329, 561] width 165 height 15
click at [1307, 375] on span "SAP Business One B1" at bounding box center [1302, 368] width 88 height 18
click at [1220, 569] on div "Title 47 / 128 [PowerAutomate] Create process for PPE delivery Description [PER…" at bounding box center [744, 589] width 1395 height 1080
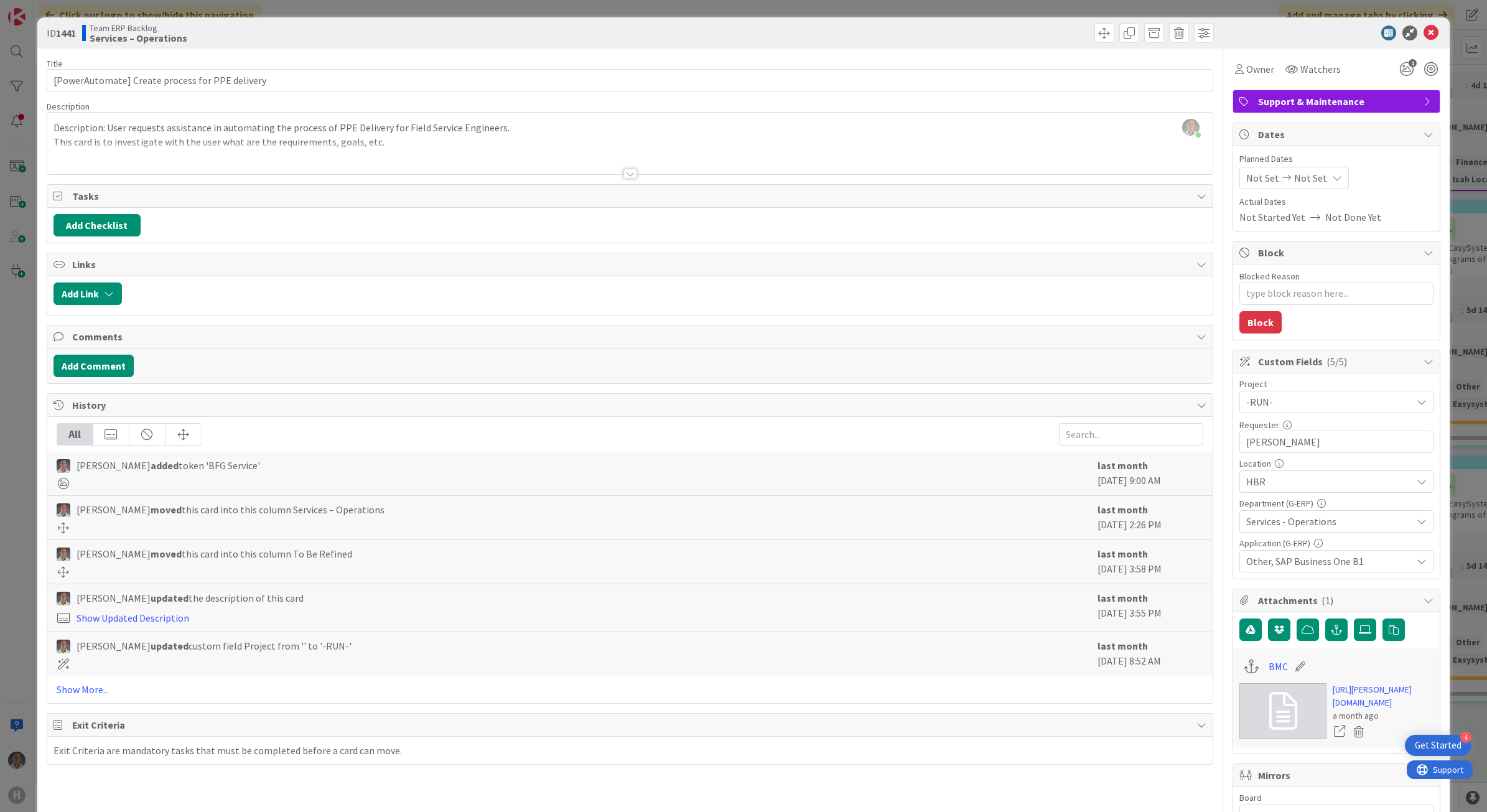
click at [1247, 569] on span "Other, SAP Business One B1" at bounding box center [1329, 561] width 165 height 15
click at [1241, 507] on icon at bounding box center [1246, 510] width 10 height 18
click at [1424, 33] on icon at bounding box center [1431, 33] width 15 height 15
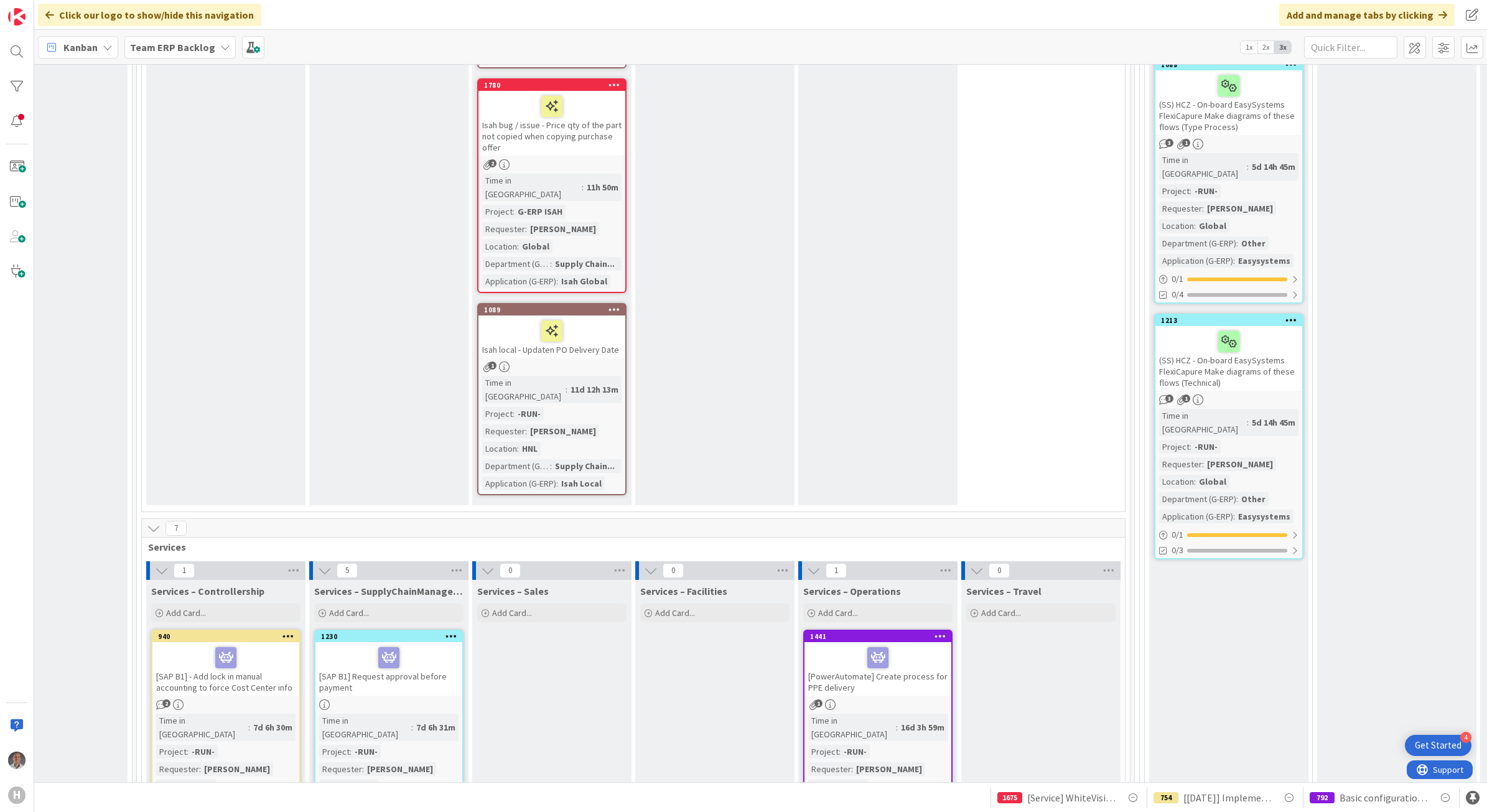
scroll to position [5541, 232]
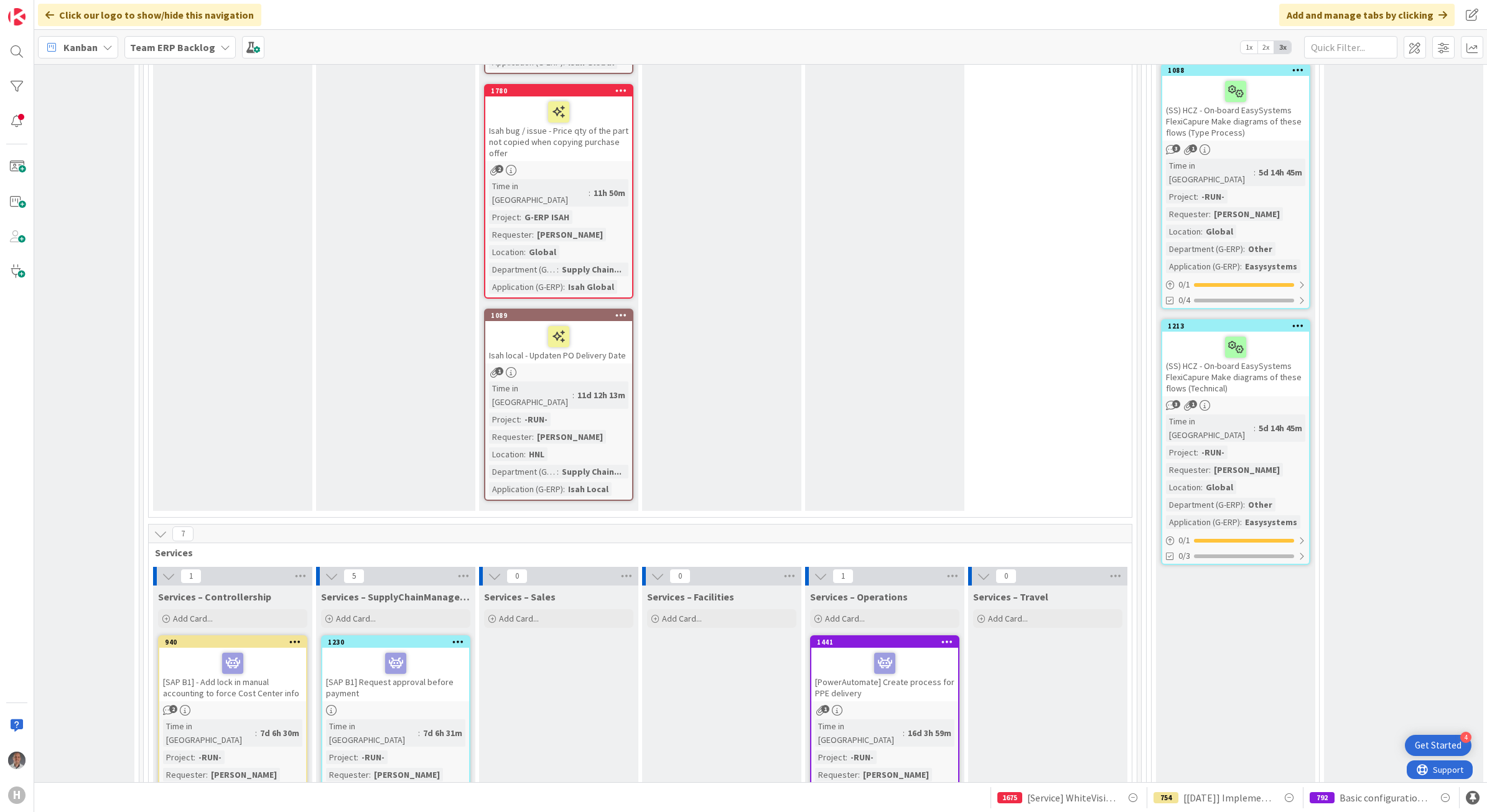
click at [919, 650] on div at bounding box center [885, 662] width 139 height 26
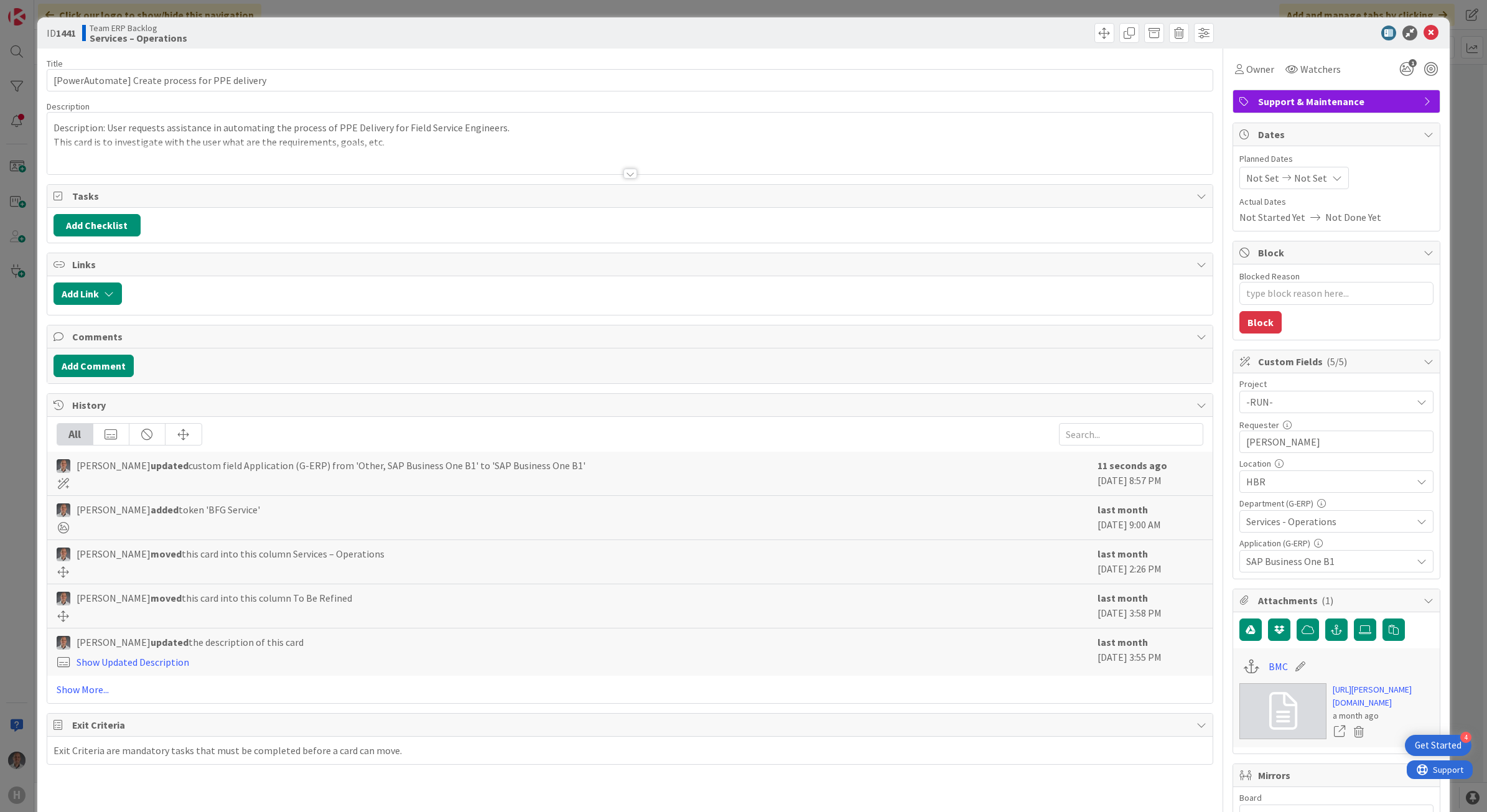
click at [1270, 567] on span "SAP Business One B1" at bounding box center [1329, 561] width 165 height 15
click at [1241, 312] on icon at bounding box center [1246, 309] width 10 height 18
click at [1241, 511] on icon at bounding box center [1246, 509] width 10 height 18
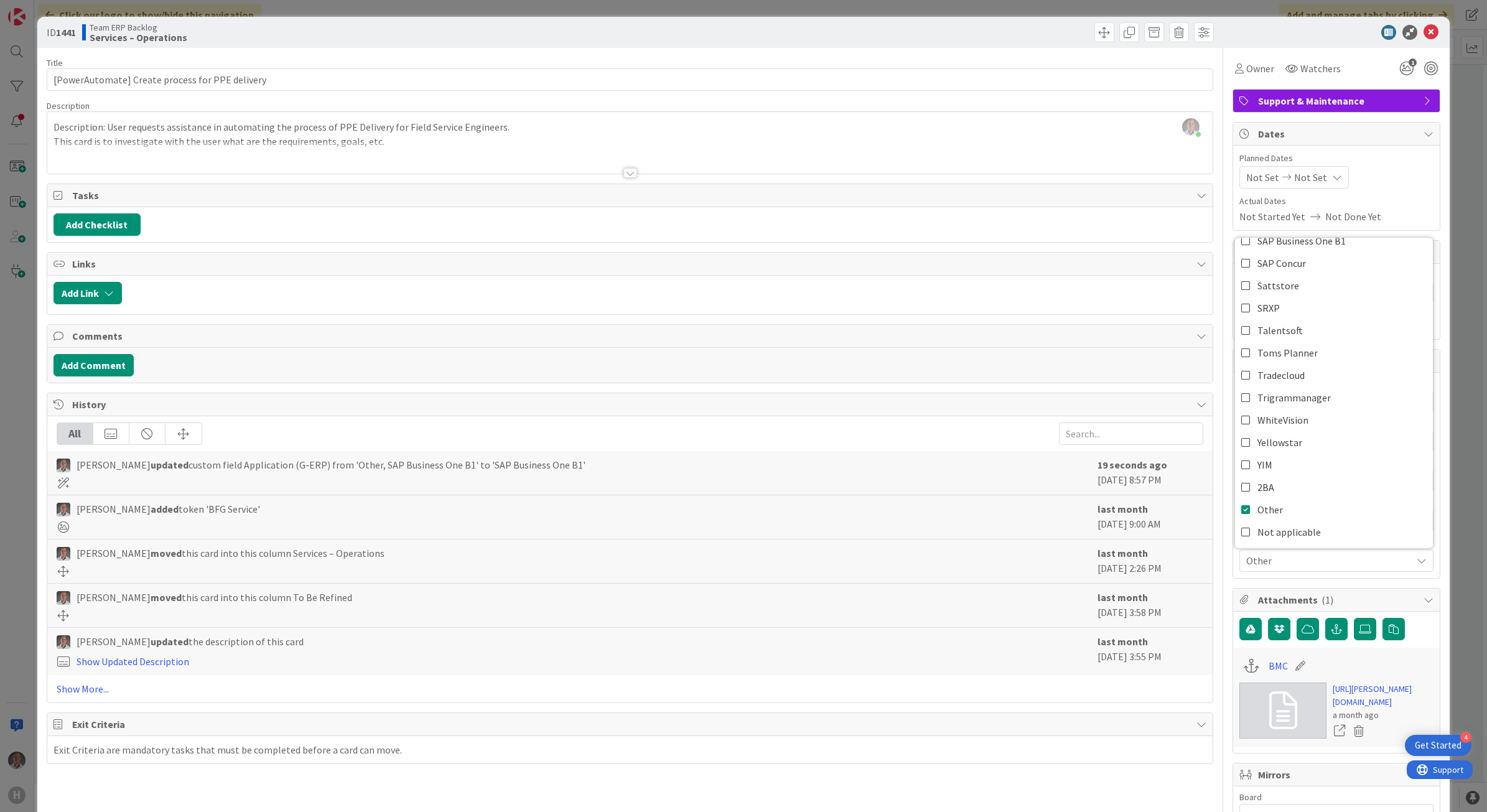
scroll to position [0, 0]
type textarea "x"
click at [1424, 32] on icon at bounding box center [1431, 32] width 15 height 15
